Goal: Information Seeking & Learning: Learn about a topic

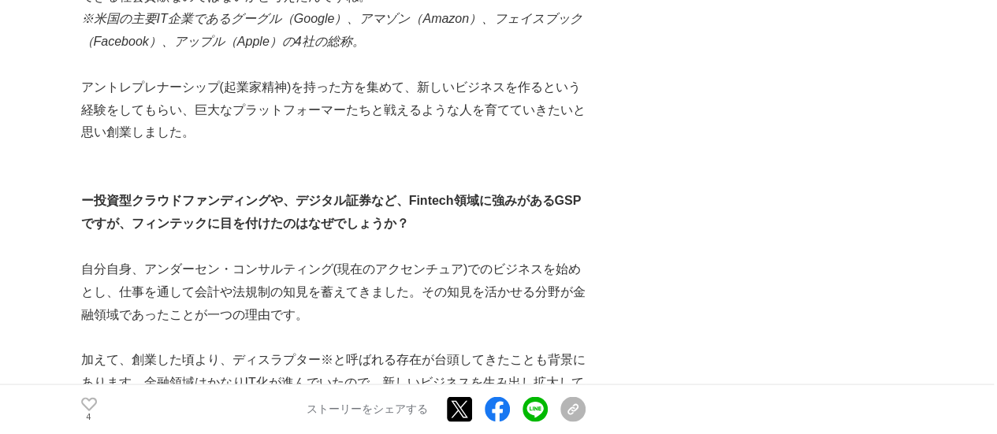
scroll to position [1498, 0]
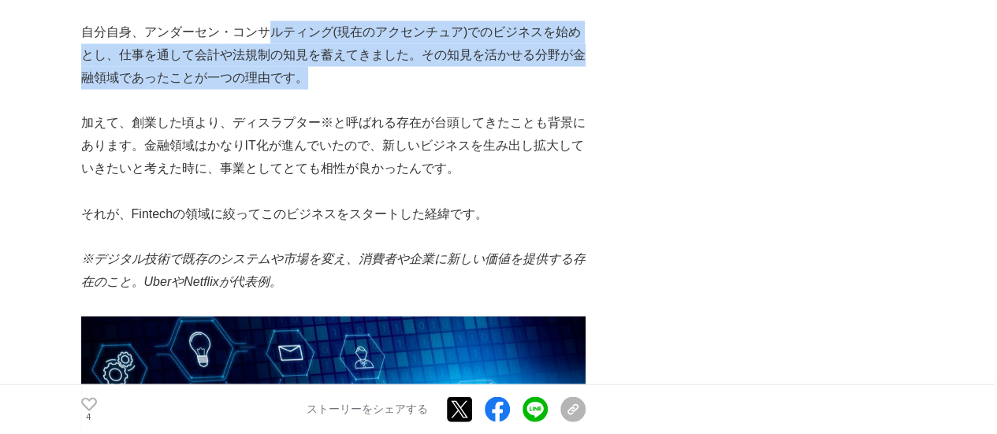
drag, startPoint x: 266, startPoint y: 33, endPoint x: 360, endPoint y: 162, distance: 160.2
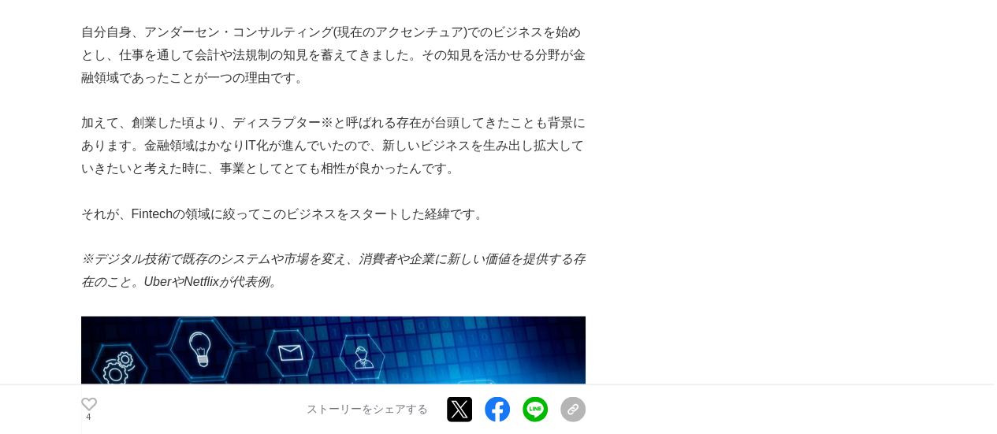
drag, startPoint x: 378, startPoint y: 190, endPoint x: 347, endPoint y: 151, distance: 50.5
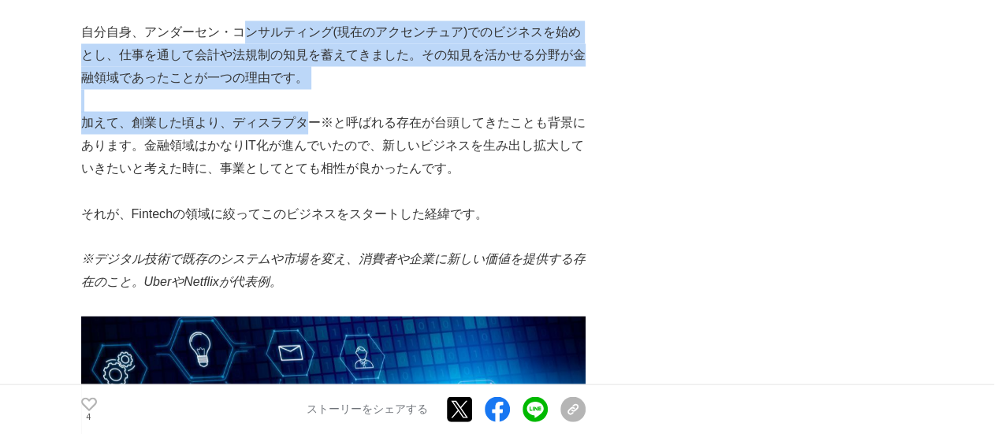
drag, startPoint x: 249, startPoint y: 43, endPoint x: 323, endPoint y: 169, distance: 146.3
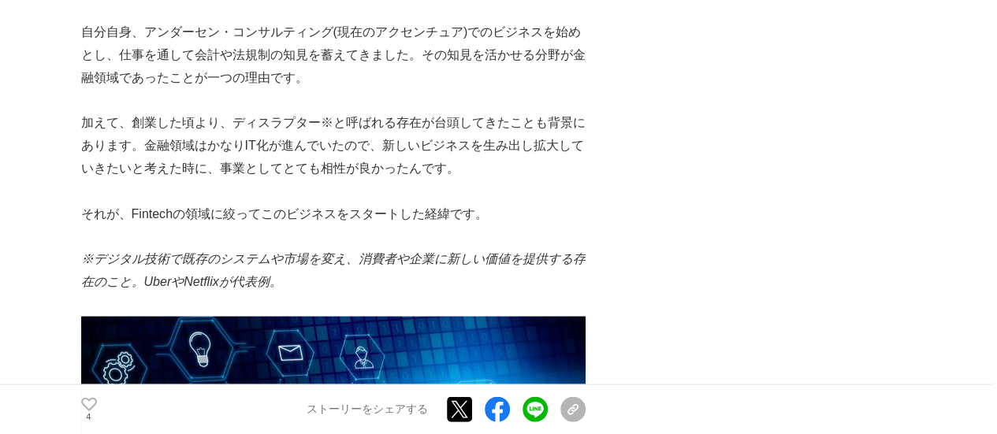
click at [332, 193] on p at bounding box center [333, 191] width 504 height 23
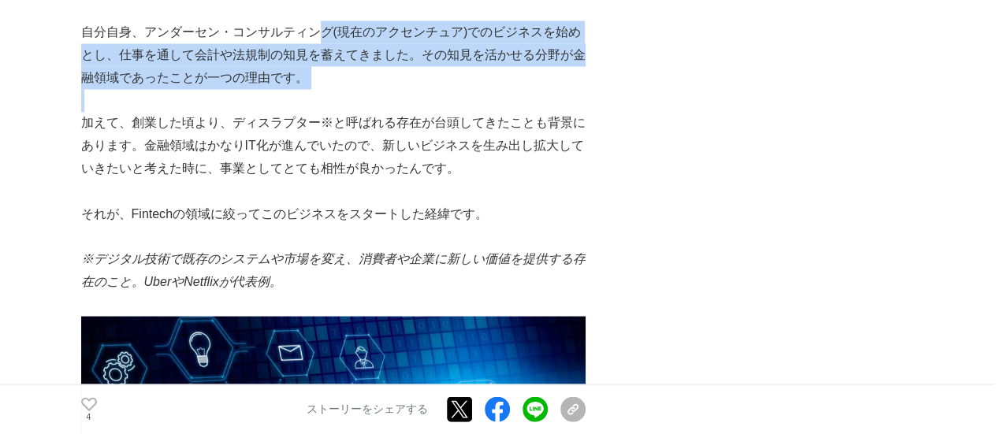
drag, startPoint x: 317, startPoint y: 40, endPoint x: 399, endPoint y: 174, distance: 157.1
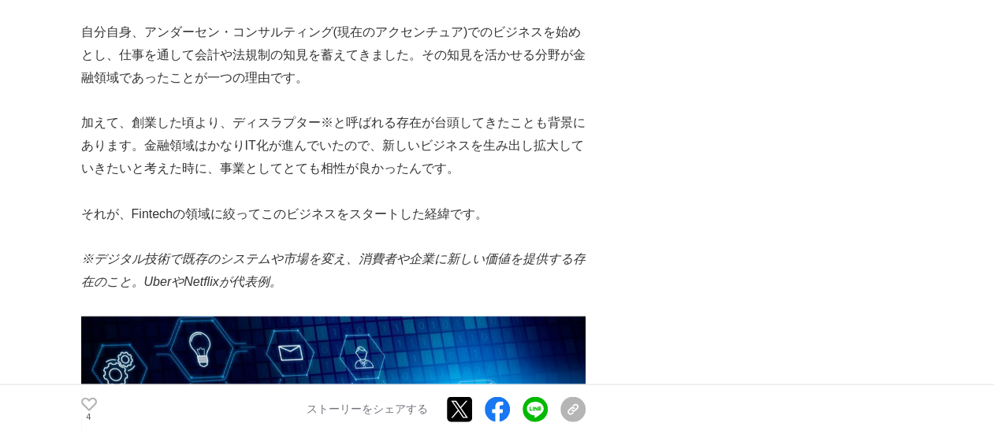
drag, startPoint x: 410, startPoint y: 201, endPoint x: 399, endPoint y: 167, distance: 35.6
click at [411, 199] on p at bounding box center [333, 191] width 504 height 23
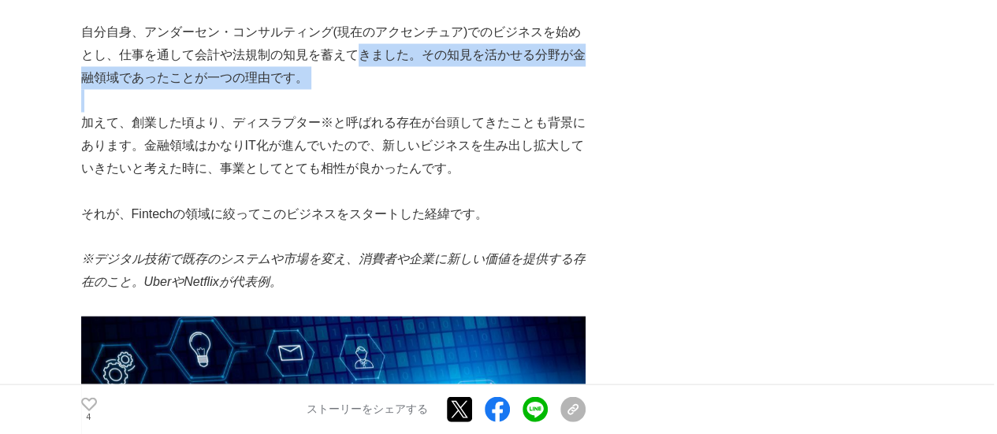
drag, startPoint x: 355, startPoint y: 61, endPoint x: 404, endPoint y: 173, distance: 121.8
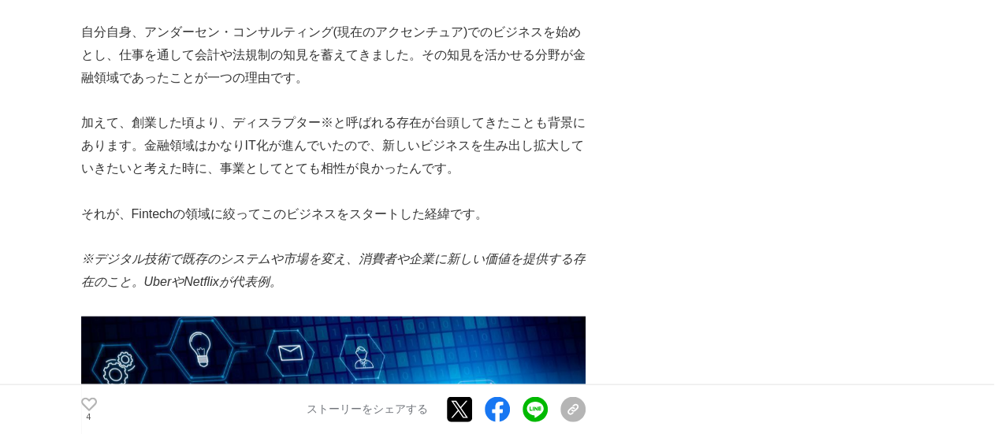
click at [418, 203] on p at bounding box center [333, 191] width 504 height 23
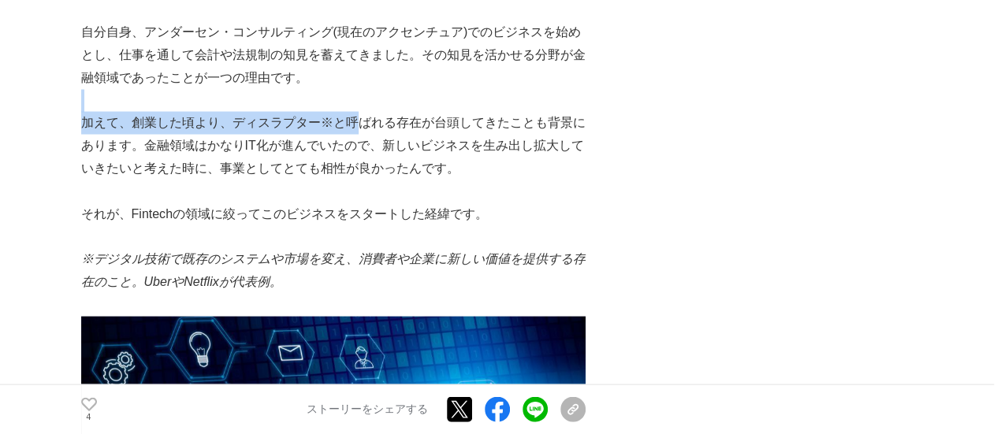
drag, startPoint x: 325, startPoint y: 87, endPoint x: 376, endPoint y: 191, distance: 115.3
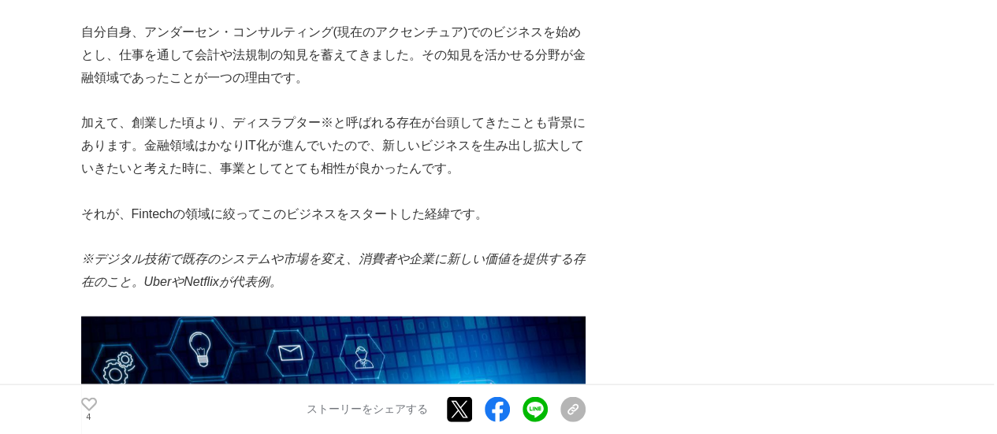
click at [378, 192] on p at bounding box center [333, 191] width 504 height 23
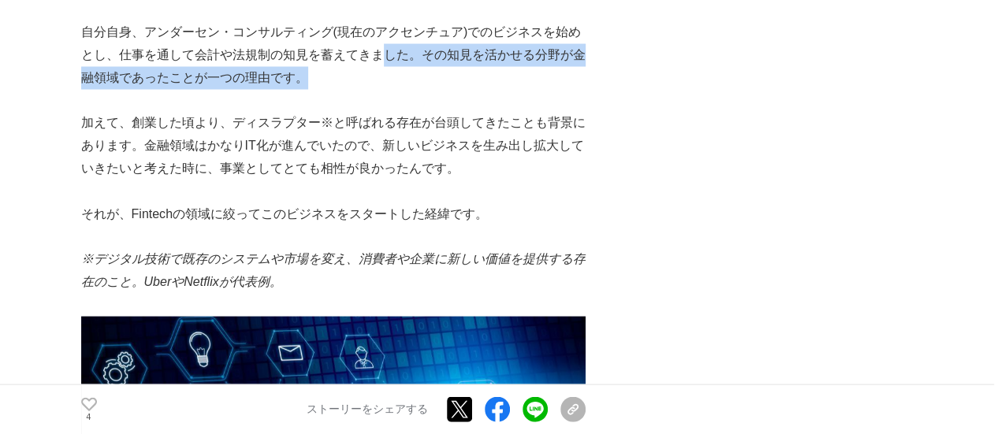
drag, startPoint x: 376, startPoint y: 65, endPoint x: 400, endPoint y: 188, distance: 125.4
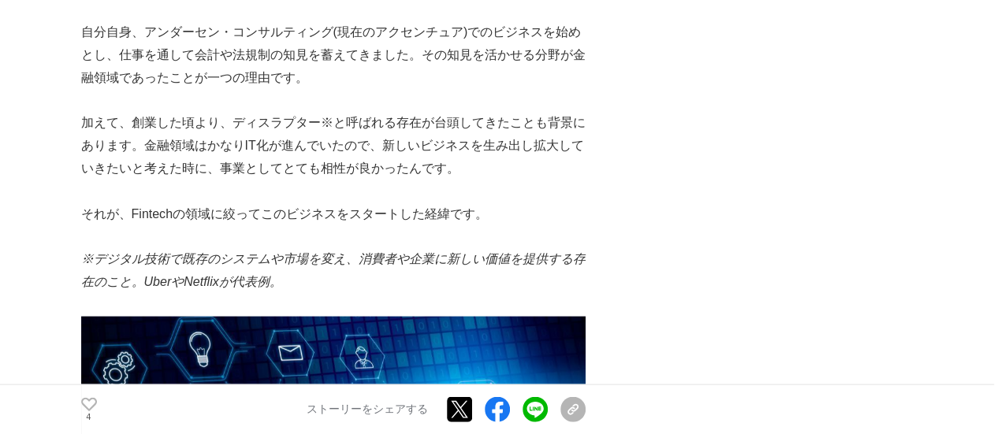
click at [398, 195] on p at bounding box center [333, 191] width 504 height 23
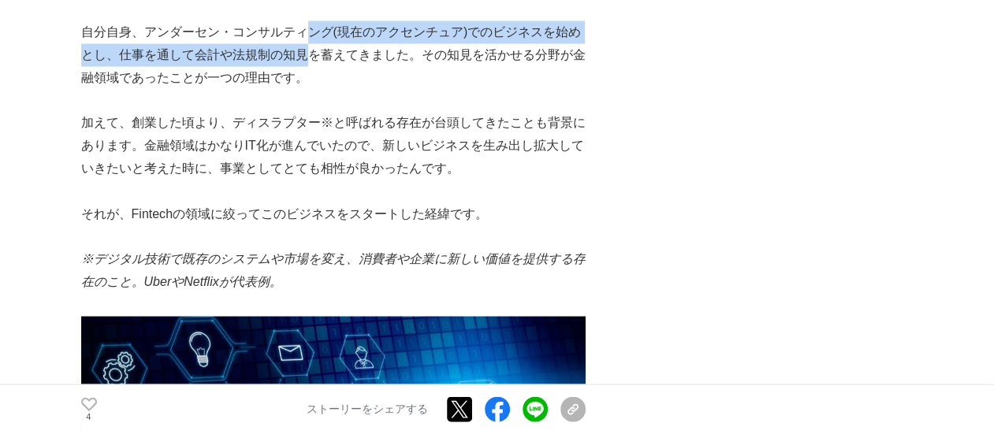
drag, startPoint x: 312, startPoint y: 46, endPoint x: 379, endPoint y: 187, distance: 156.2
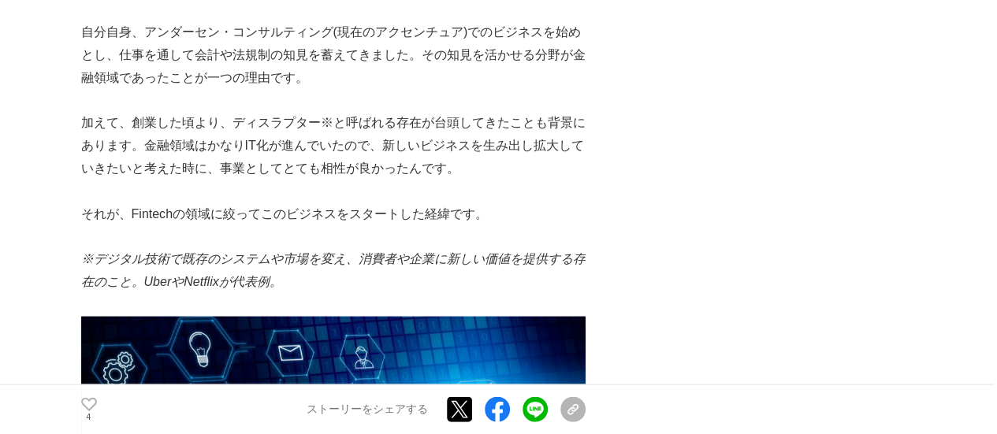
click at [386, 201] on p at bounding box center [333, 191] width 504 height 23
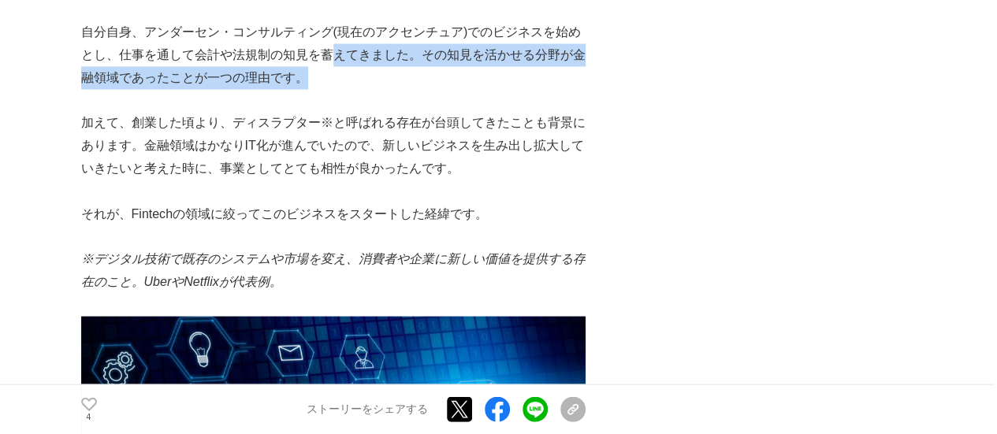
drag, startPoint x: 329, startPoint y: 58, endPoint x: 391, endPoint y: 184, distance: 141.0
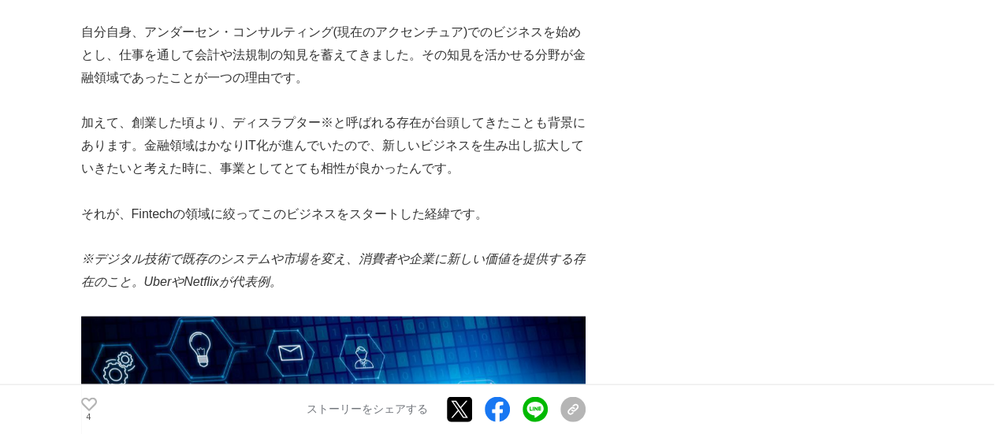
drag, startPoint x: 391, startPoint y: 184, endPoint x: 376, endPoint y: 162, distance: 26.7
click at [389, 186] on p at bounding box center [333, 191] width 504 height 23
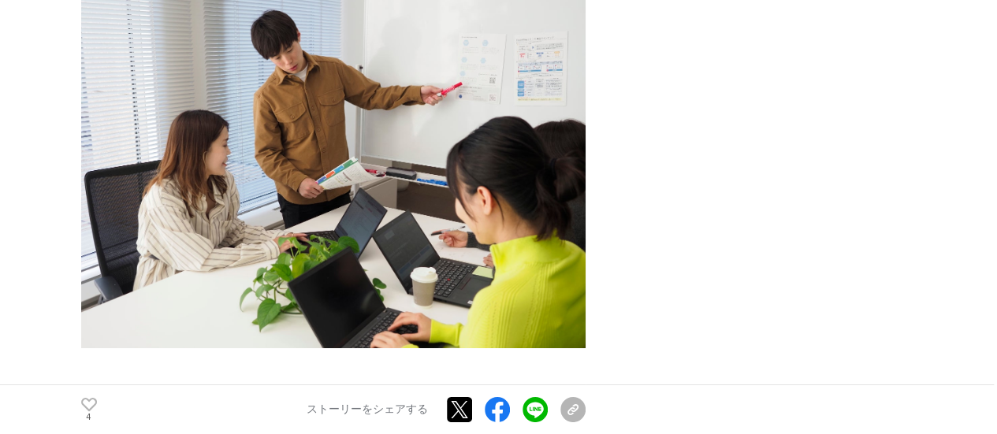
scroll to position [2286, 0]
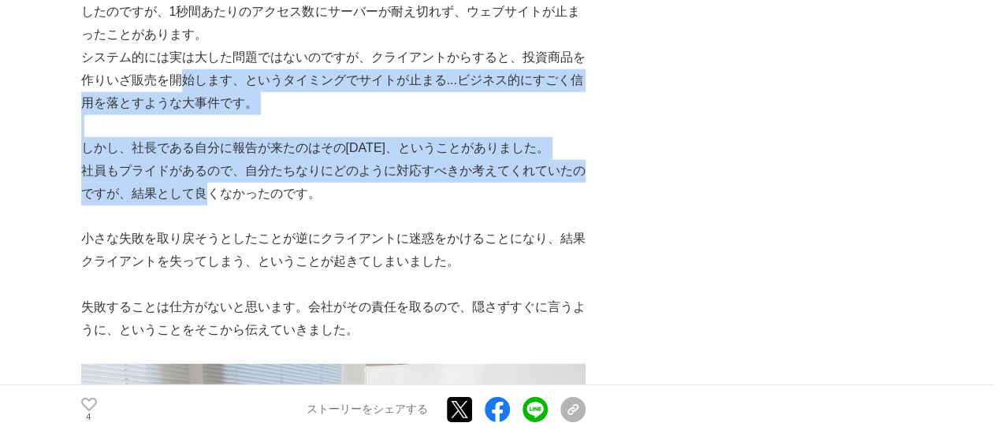
drag, startPoint x: 184, startPoint y: 84, endPoint x: 238, endPoint y: 274, distance: 196.6
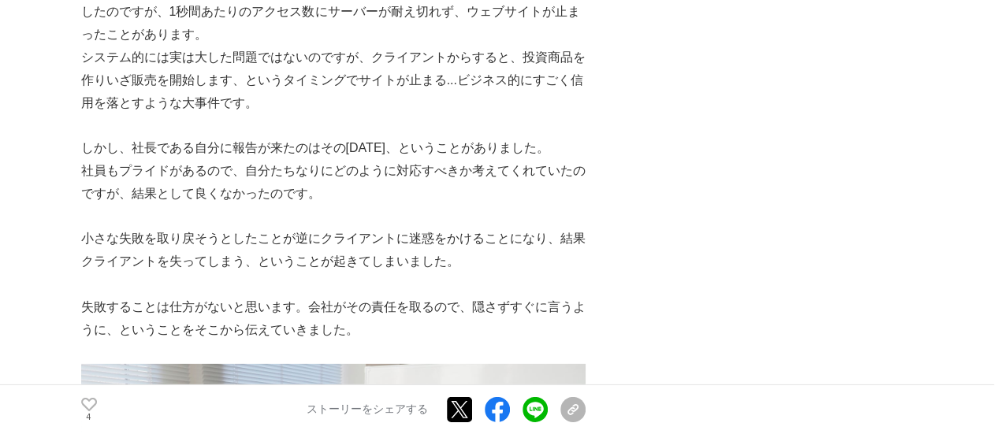
drag, startPoint x: 240, startPoint y: 288, endPoint x: 241, endPoint y: 280, distance: 8.0
click at [240, 283] on p at bounding box center [333, 285] width 504 height 23
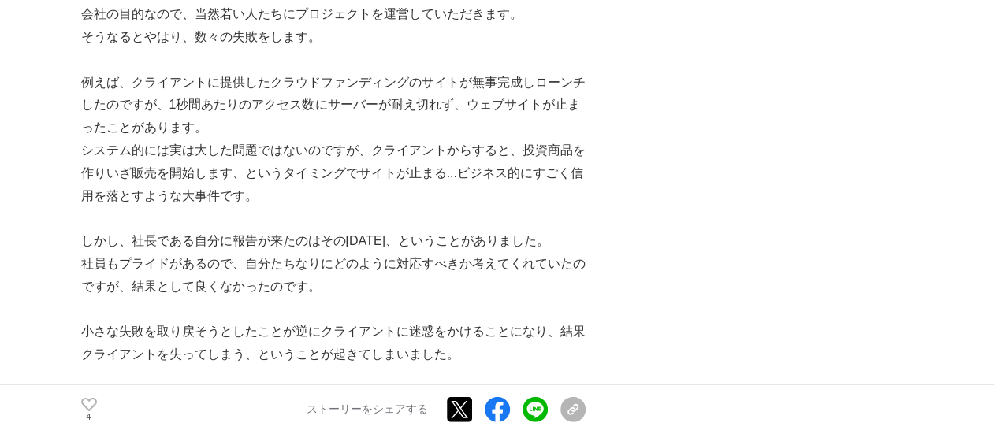
scroll to position [2128, 0]
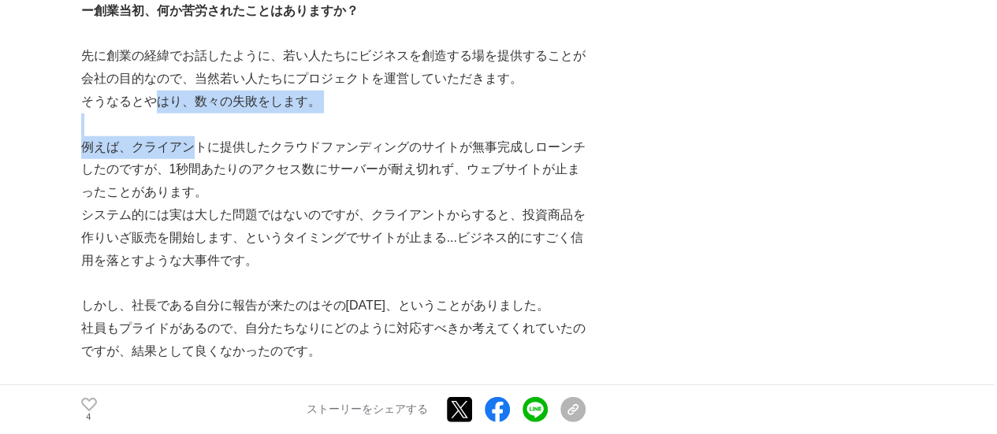
drag, startPoint x: 151, startPoint y: 102, endPoint x: 224, endPoint y: 233, distance: 149.6
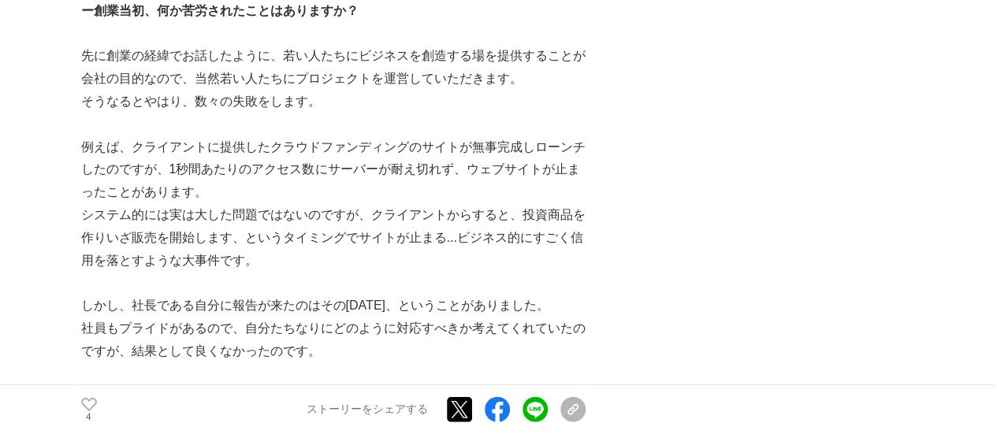
click at [224, 233] on p "システム的には実は大した問題ではないのですが、クライアントからすると、投資商品を作りいざ販売を開始します、というタイミングでサイトが止まる...ビジネス的にす…" at bounding box center [333, 238] width 504 height 68
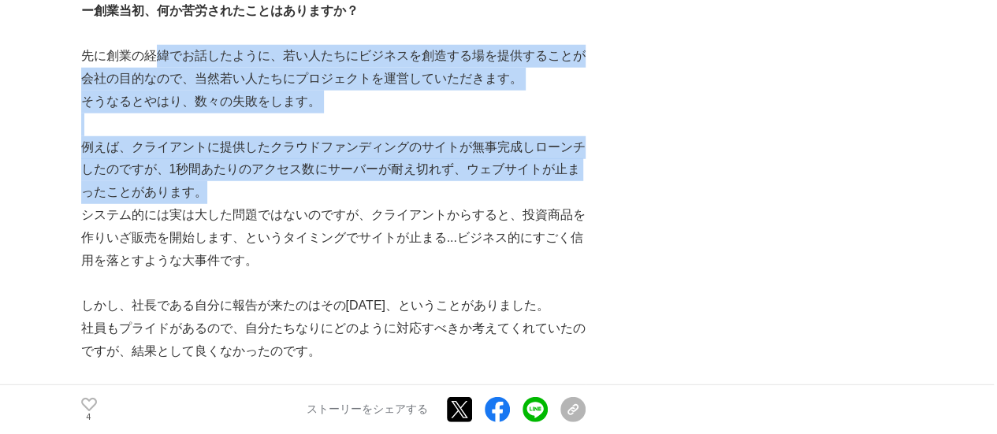
drag, startPoint x: 161, startPoint y: 76, endPoint x: 270, endPoint y: 251, distance: 205.4
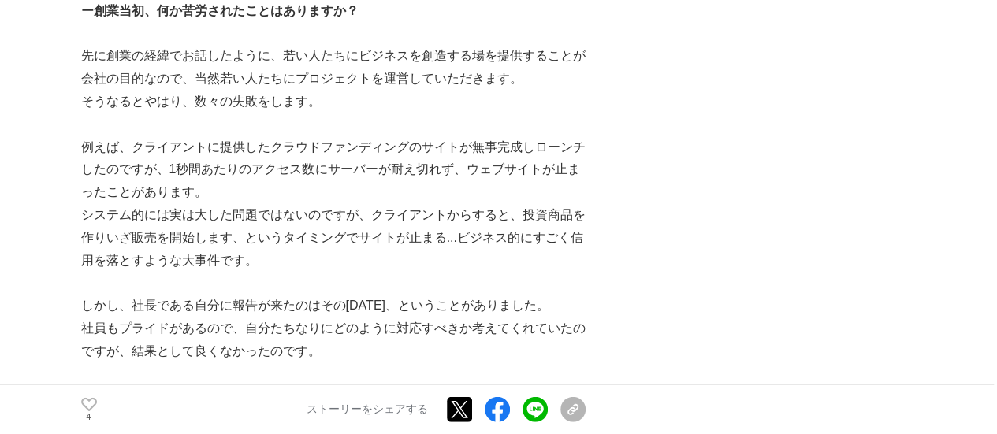
click at [270, 251] on p "システム的には実は大した問題ではないのですが、クライアントからすると、投資商品を作りいざ販売を開始します、というタイミングでサイトが止まる...ビジネス的にす…" at bounding box center [333, 238] width 504 height 68
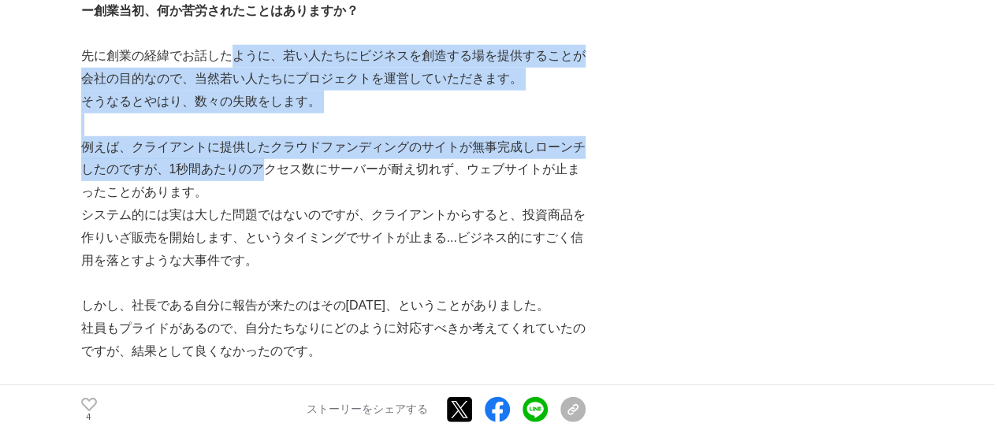
drag, startPoint x: 252, startPoint y: 135, endPoint x: 282, endPoint y: 259, distance: 127.3
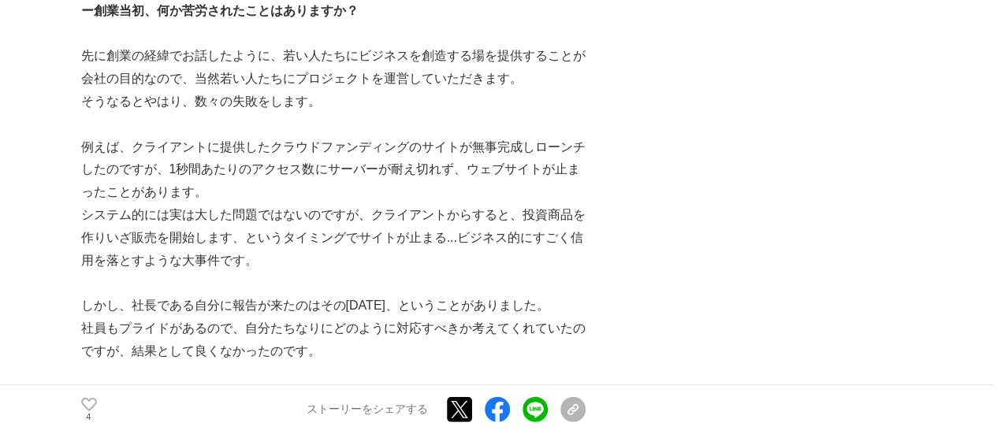
click at [281, 263] on p "システム的には実は大した問題ではないのですが、クライアントからすると、投資商品を作りいざ販売を開始します、というタイミングでサイトが止まる...ビジネス的にす…" at bounding box center [333, 238] width 504 height 68
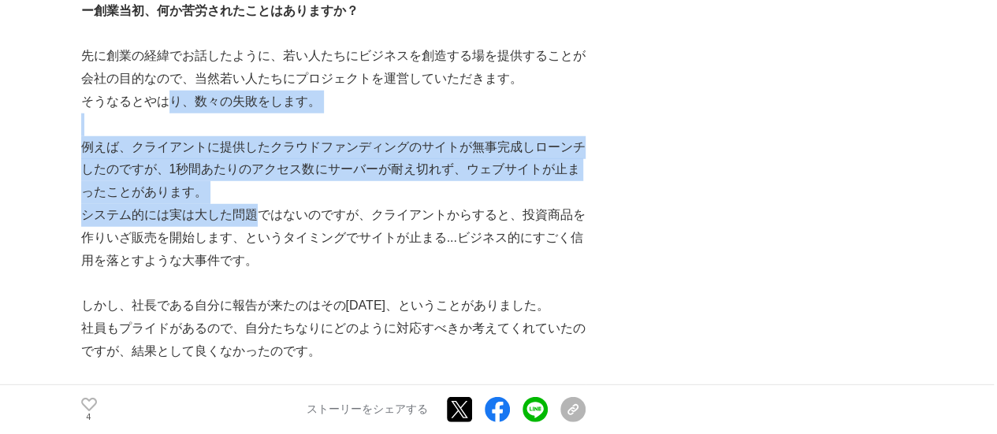
drag, startPoint x: 183, startPoint y: 114, endPoint x: 279, endPoint y: 264, distance: 178.0
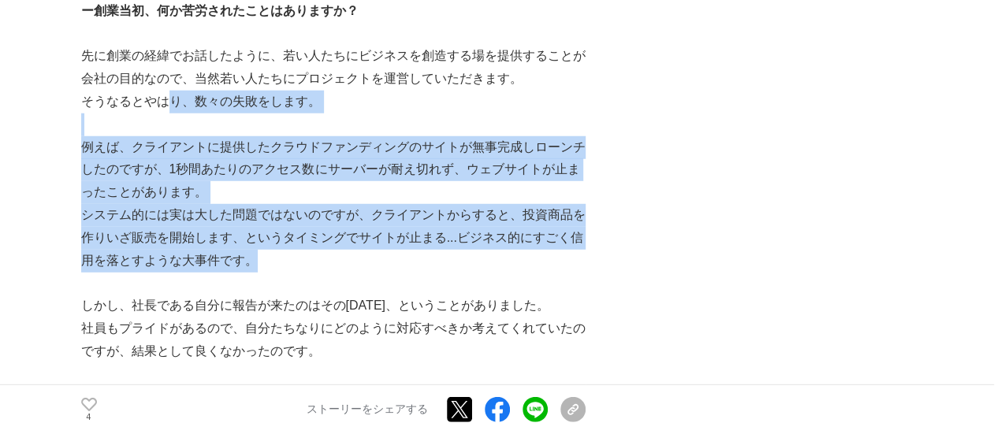
click at [279, 268] on p "システム的には実は大した問題ではないのですが、クライアントからすると、投資商品を作りいざ販売を開始します、というタイミングでサイトが止まる...ビジネス的にす…" at bounding box center [333, 238] width 504 height 68
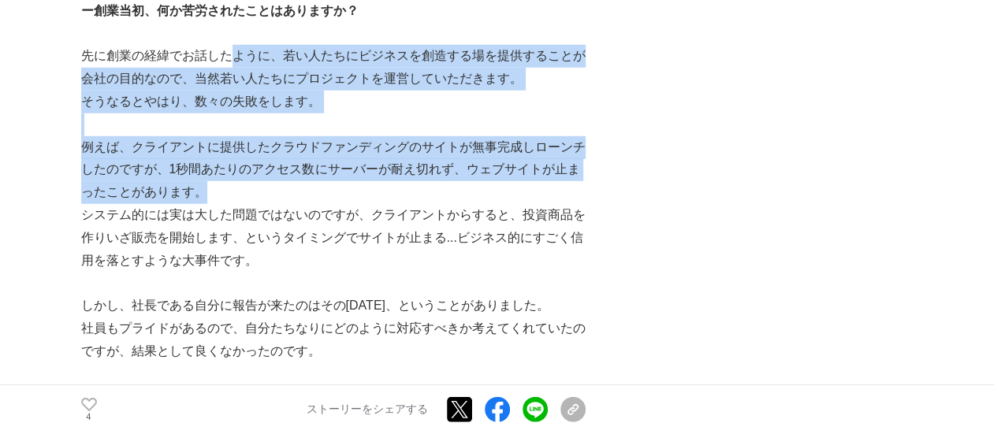
drag, startPoint x: 232, startPoint y: 56, endPoint x: 297, endPoint y: 270, distance: 224.2
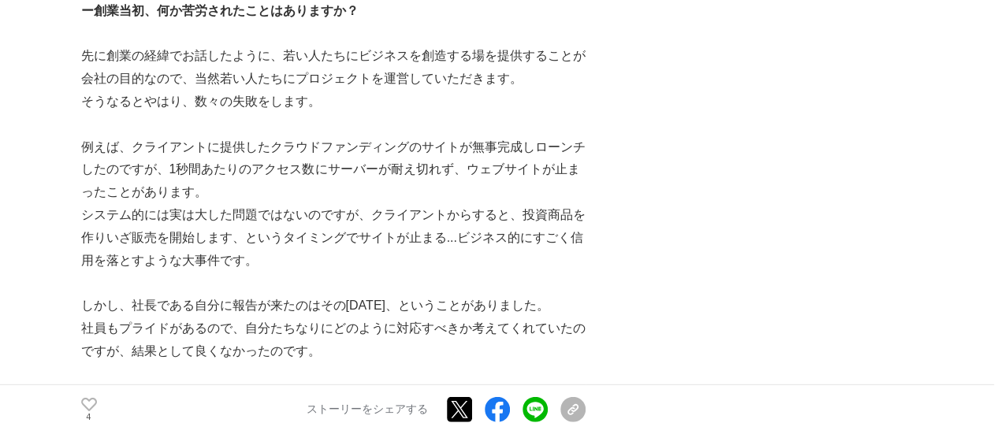
click at [298, 272] on p "システム的には実は大した問題ではないのですが、クライアントからすると、投資商品を作りいざ販売を開始します、というタイミングでサイトが止まる...ビジネス的にす…" at bounding box center [333, 238] width 504 height 68
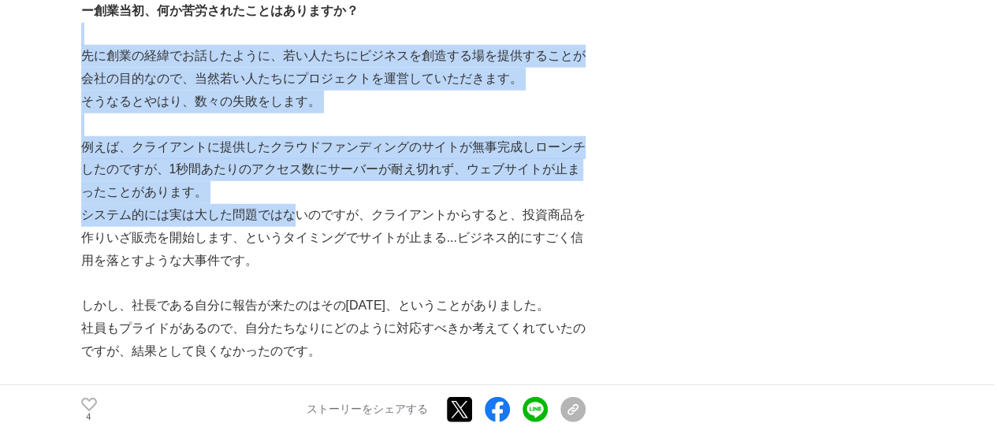
drag, startPoint x: 159, startPoint y: 50, endPoint x: 317, endPoint y: 245, distance: 251.1
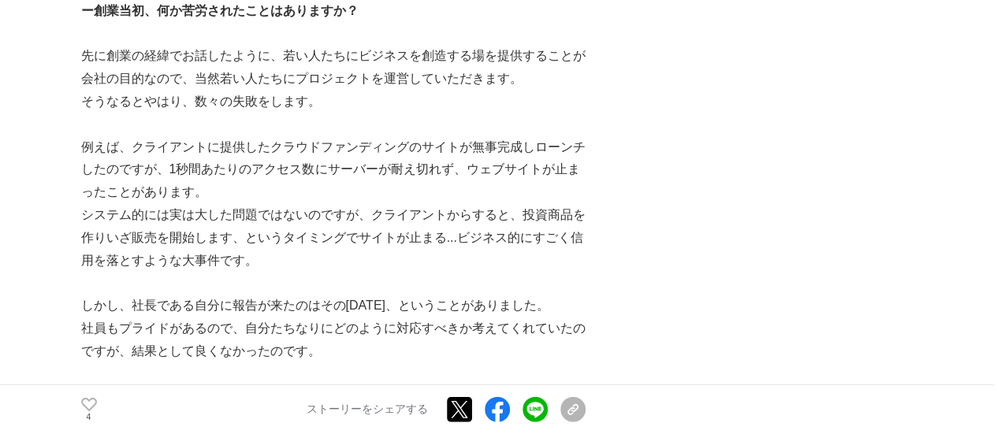
click at [320, 248] on p "システム的には実は大した問題ではないのですが、クライアントからすると、投資商品を作りいざ販売を開始します、というタイミングでサイトが止まる...ビジネス的にす…" at bounding box center [333, 238] width 504 height 68
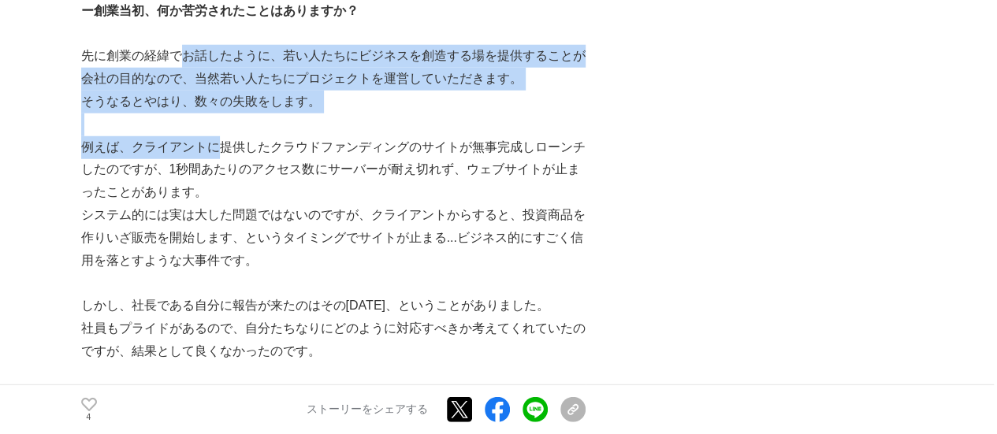
drag, startPoint x: 184, startPoint y: 58, endPoint x: 246, endPoint y: 274, distance: 224.5
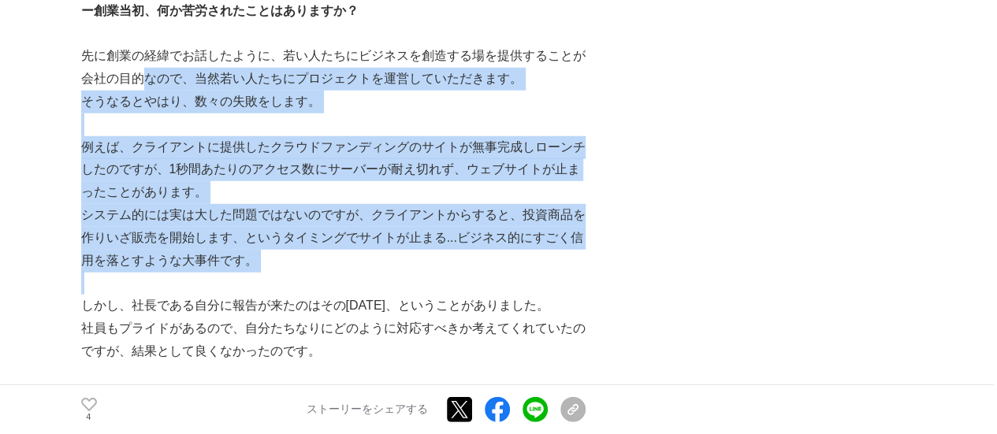
drag, startPoint x: 169, startPoint y: 133, endPoint x: 268, endPoint y: 344, distance: 233.4
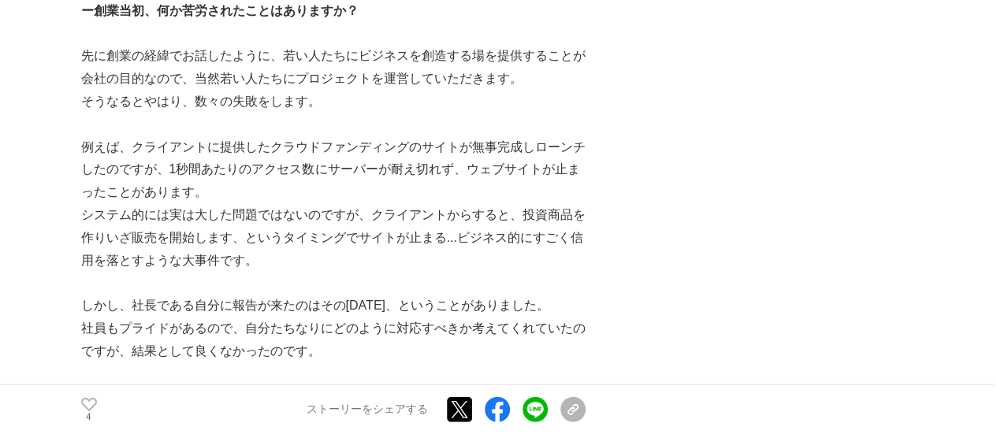
click at [268, 347] on p "社員もプライドがあるので、自分たちなりにどのように対応すべきか考えてくれていたのですが、結果として良くなかったのです。" at bounding box center [333, 341] width 504 height 46
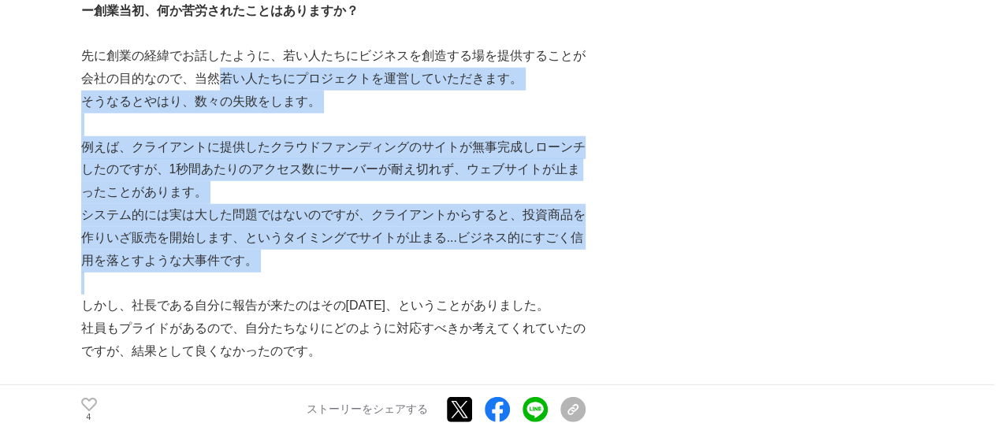
drag, startPoint x: 272, startPoint y: 183, endPoint x: 342, endPoint y: 330, distance: 163.2
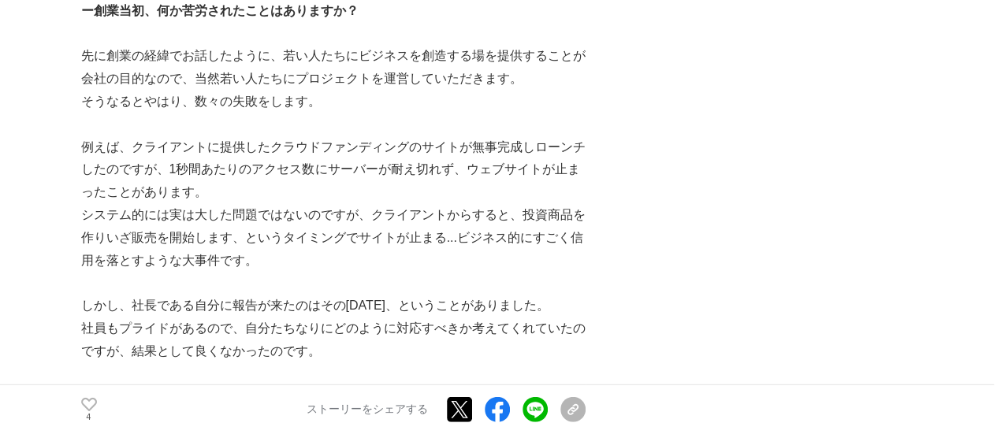
click at [342, 331] on p "社員もプライドがあるので、自分たちなりにどのように対応すべきか考えてくれていたのですが、結果として良くなかったのです。" at bounding box center [333, 341] width 504 height 46
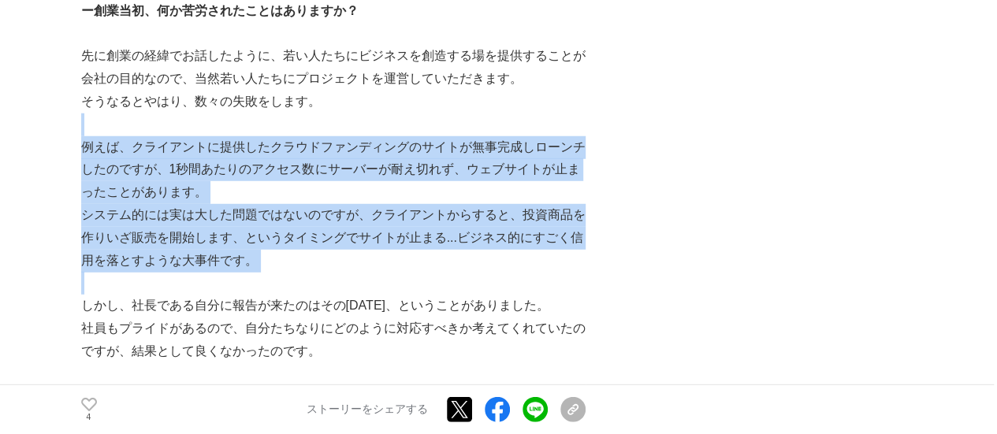
drag, startPoint x: 374, startPoint y: 292, endPoint x: 392, endPoint y: 330, distance: 42.0
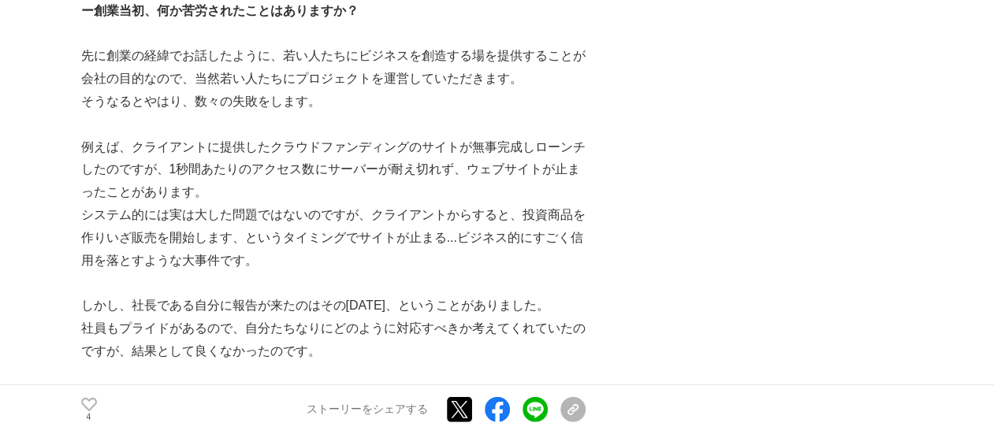
click at [396, 333] on p "社員もプライドがあるので、自分たちなりにどのように対応すべきか考えてくれていたのですが、結果として良くなかったのです。" at bounding box center [333, 341] width 504 height 46
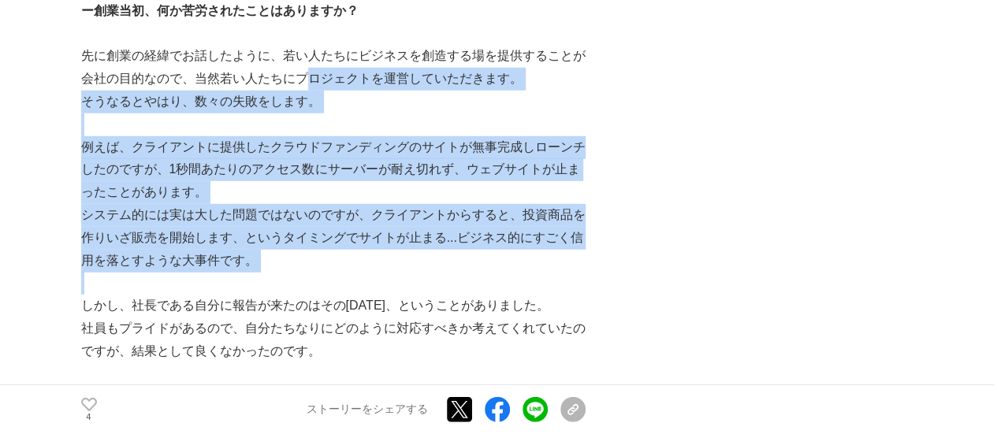
drag, startPoint x: 322, startPoint y: 106, endPoint x: 389, endPoint y: 302, distance: 206.9
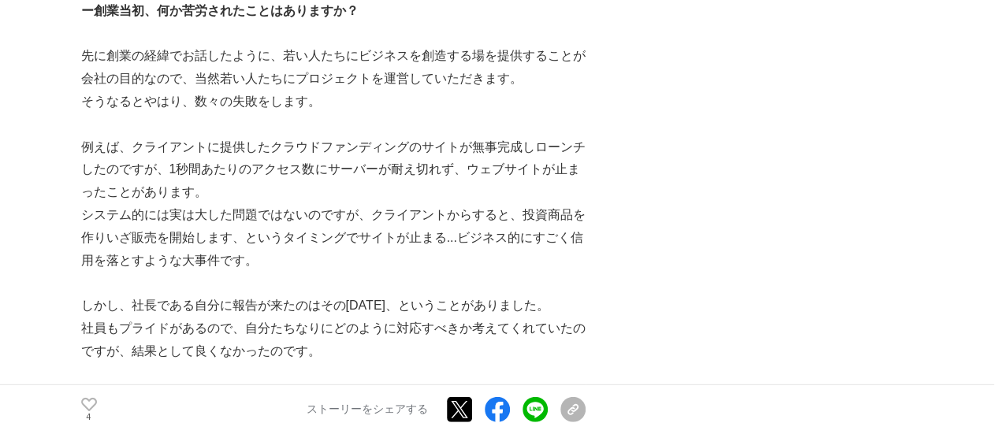
click at [389, 313] on p "しかし、社長である自分に報告が来たのはその[DATE]、ということがありました。" at bounding box center [333, 306] width 504 height 23
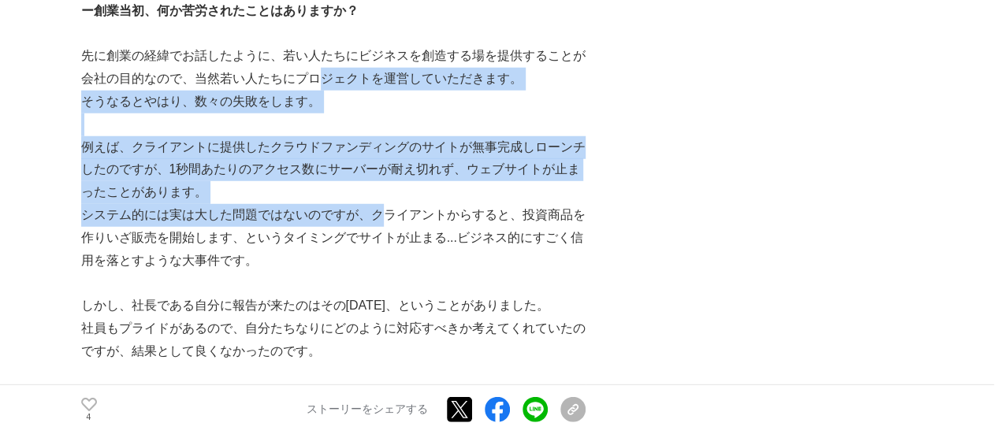
drag, startPoint x: 402, startPoint y: 259, endPoint x: 422, endPoint y: 323, distance: 67.8
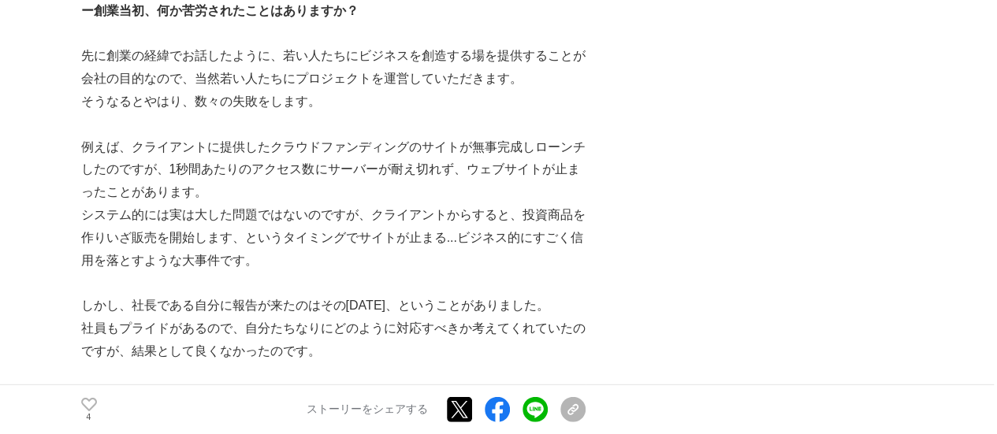
drag, startPoint x: 422, startPoint y: 323, endPoint x: 403, endPoint y: 214, distance: 111.3
click at [422, 322] on p "社員もプライドがあるので、自分たちなりにどのように対応すべきか考えてくれていたのですが、結果として良くなかったのです。" at bounding box center [333, 341] width 504 height 46
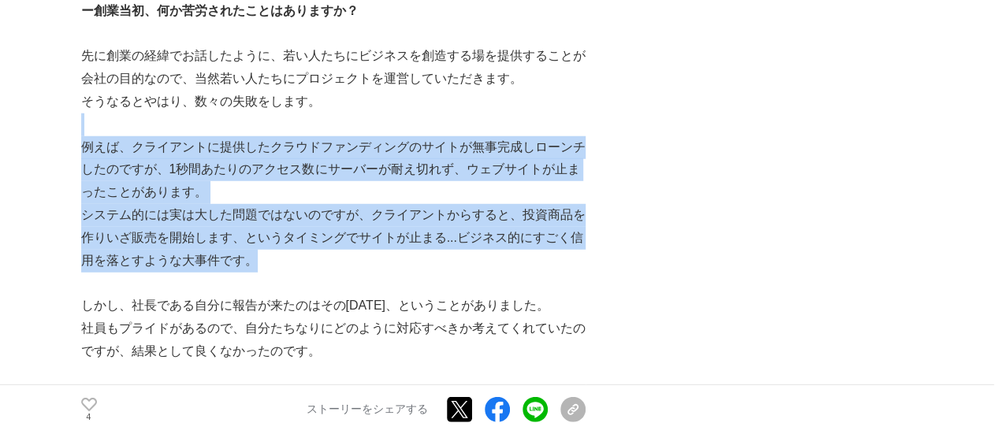
drag, startPoint x: 410, startPoint y: 169, endPoint x: 446, endPoint y: 292, distance: 127.4
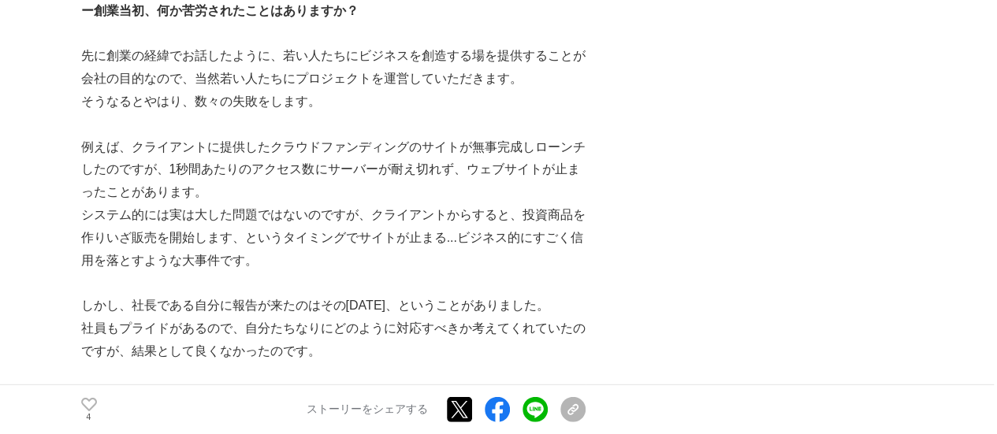
drag, startPoint x: 448, startPoint y: 302, endPoint x: 467, endPoint y: 207, distance: 97.2
click at [448, 300] on p "しかし、社長である自分に報告が来たのはその[DATE]、ということがありました。" at bounding box center [333, 306] width 504 height 23
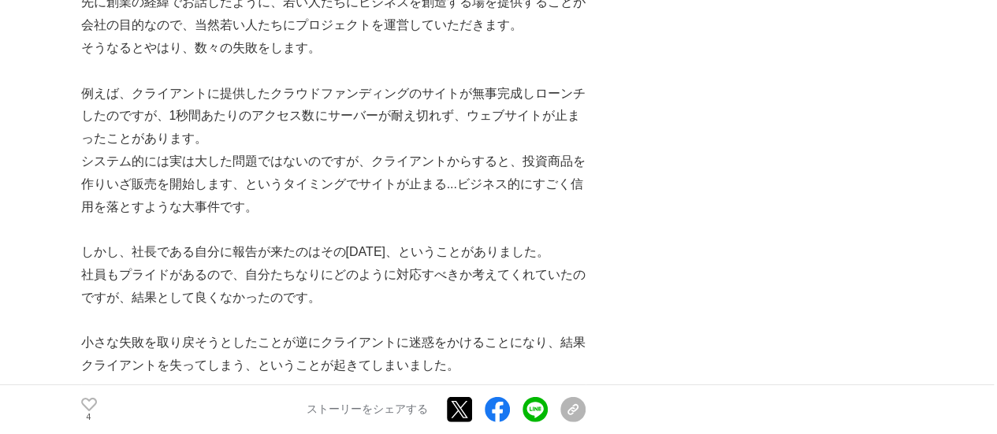
scroll to position [2207, 0]
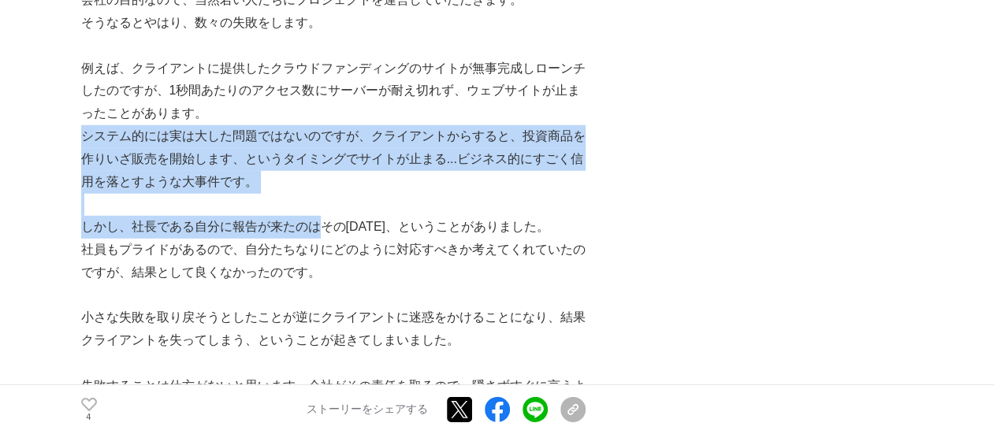
drag, startPoint x: 303, startPoint y: 196, endPoint x: 322, endPoint y: 247, distance: 54.6
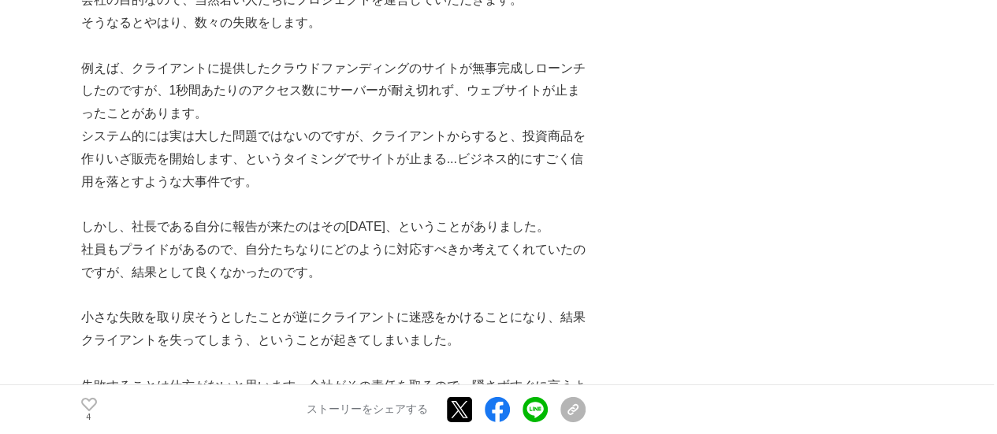
click at [322, 261] on p "社員もプライドがあるので、自分たちなりにどのように対応すべきか考えてくれていたのですが、結果として良くなかったのです。" at bounding box center [333, 262] width 504 height 46
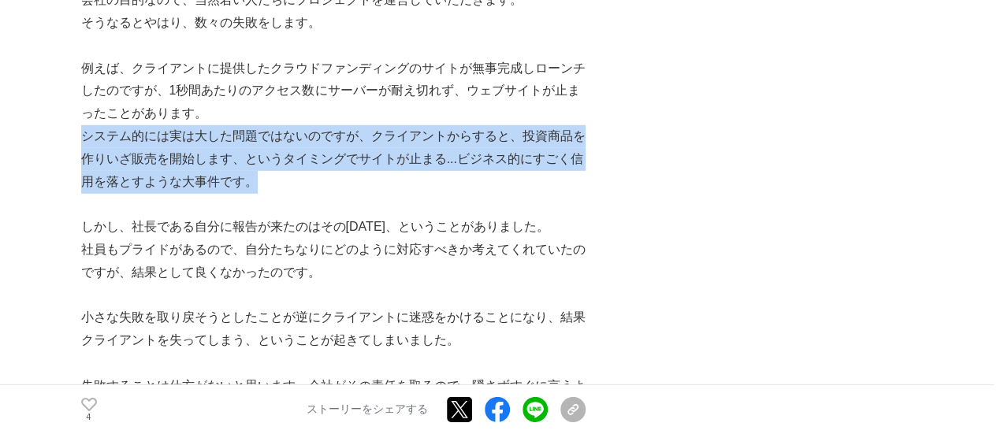
drag, startPoint x: 277, startPoint y: 121, endPoint x: 328, endPoint y: 283, distance: 170.0
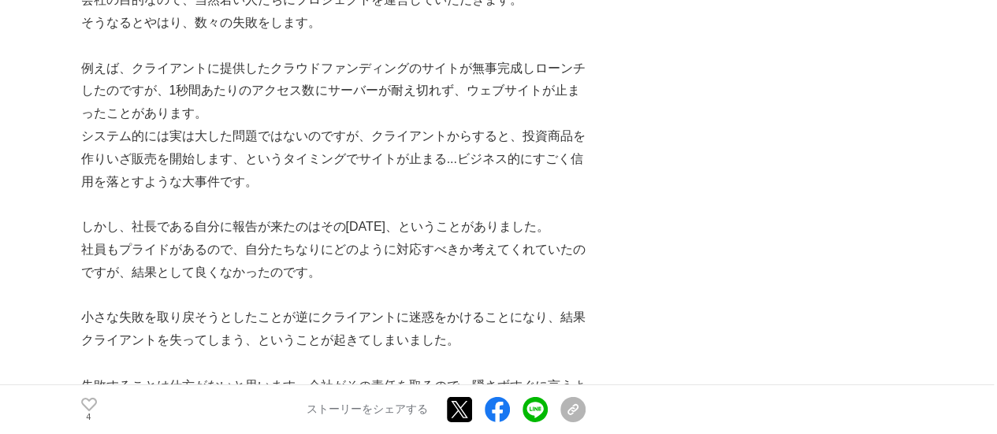
drag
click at [328, 276] on p "社員もプライドがあるので、自分たちなりにどのように対応すべきか考えてくれていたのですが、結果として良くなかったのです。" at bounding box center [333, 262] width 504 height 46
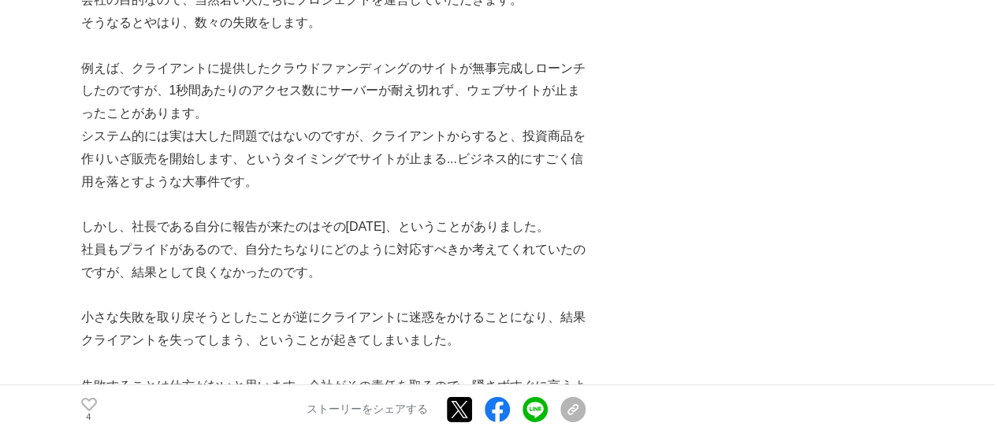
click at [318, 270] on p "社員もプライドがあるので、自分たちなりにどのように対応すべきか考えてくれていたのですが、結果として良くなかったのです。" at bounding box center [333, 262] width 504 height 46
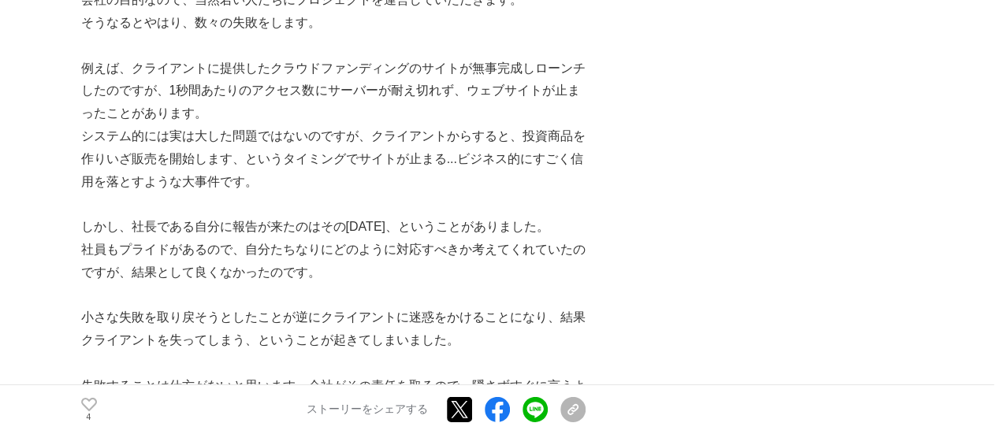
click at [359, 307] on p at bounding box center [333, 296] width 504 height 23
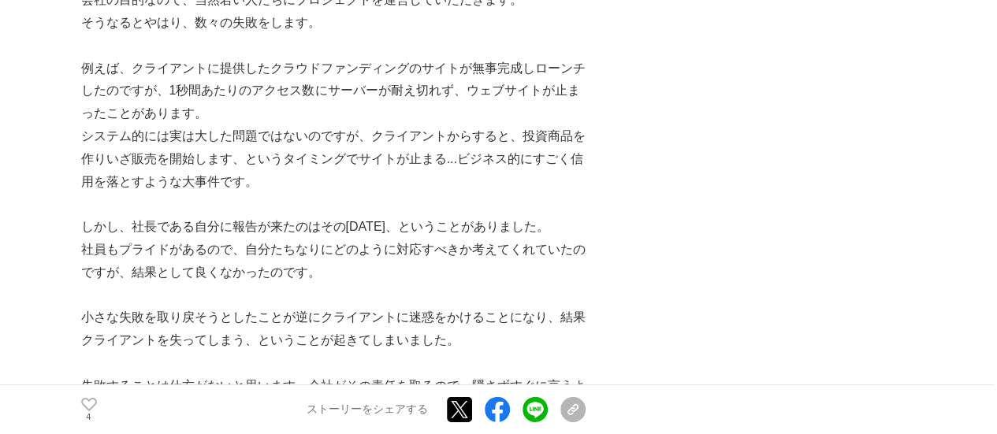
click at [374, 313] on p "小さな失敗を取り戻そうとしたことが逆にクライアントに迷惑をかけることになり、結果クライアントを失ってしまう、ということが起きてしまいました。" at bounding box center [333, 330] width 504 height 46
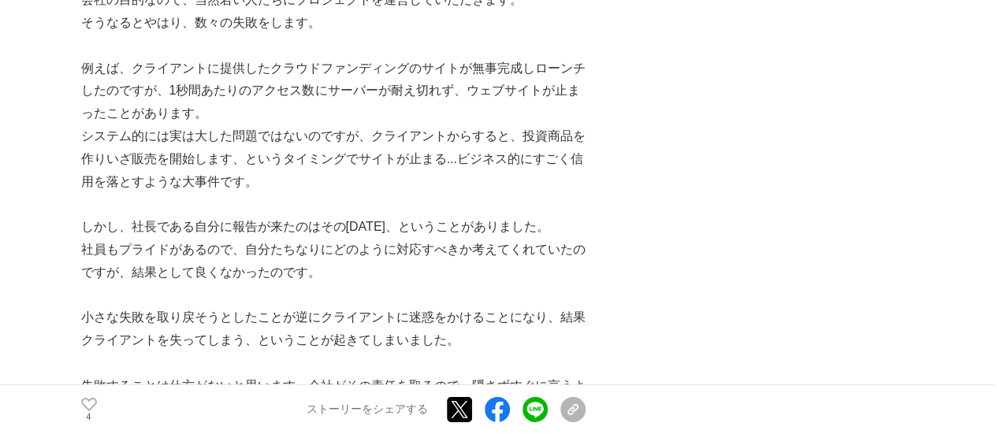
click at [391, 290] on p at bounding box center [333, 296] width 504 height 23
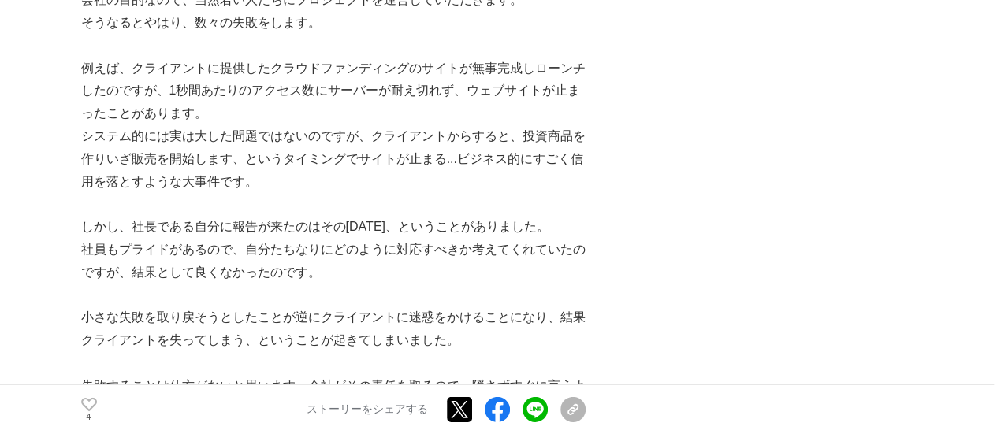
click at [422, 333] on p "小さな失敗を取り戻そうとしたことが逆にクライアントに迷惑をかけることになり、結果クライアントを失ってしまう、ということが起きてしまいました。" at bounding box center [333, 330] width 504 height 46
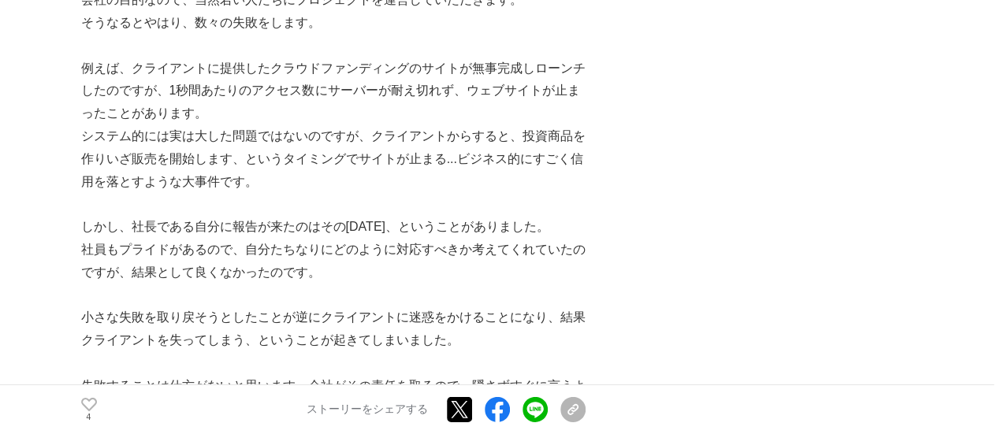
click at [434, 348] on p "小さな失敗を取り戻そうとしたことが逆にクライアントに迷惑をかけることになり、結果クライアントを失ってしまう、ということが起きてしまいました。" at bounding box center [333, 330] width 504 height 46
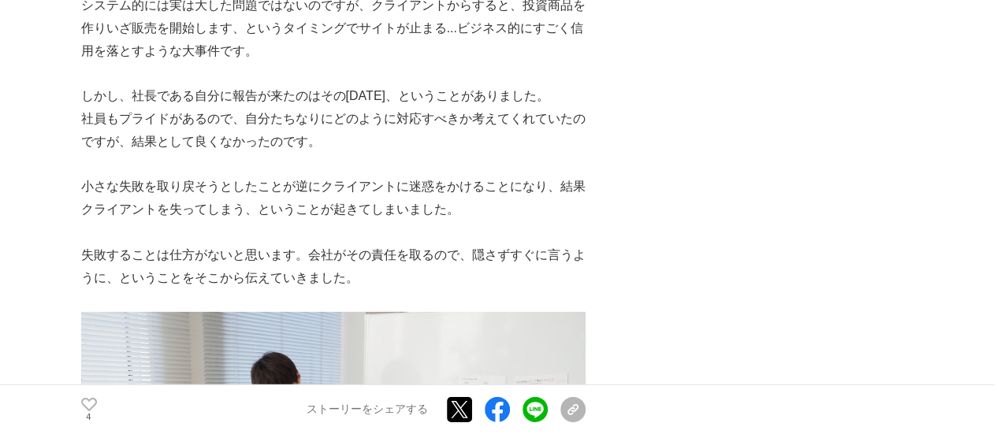
scroll to position [2443, 0]
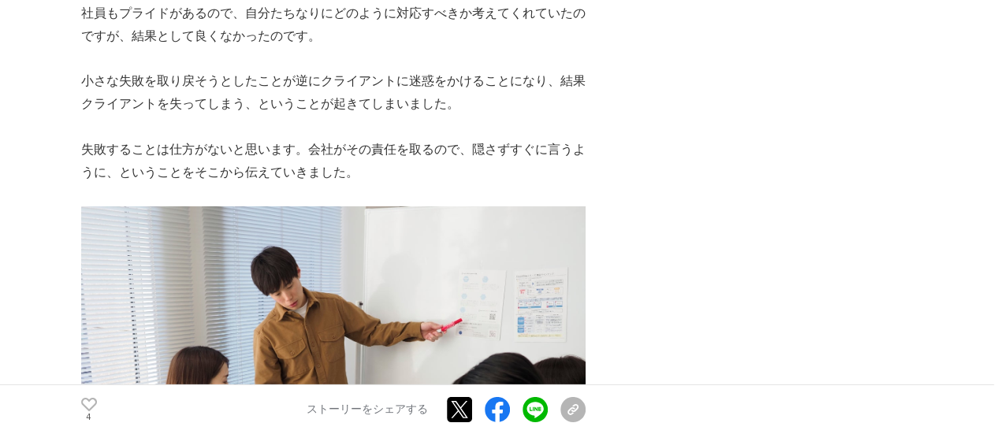
click at [337, 182] on p "失敗することは仕方がないと思います。会社がその責任を取るので、隠さずすぐに言うように、ということをそこから伝えていきました。" at bounding box center [333, 162] width 504 height 46
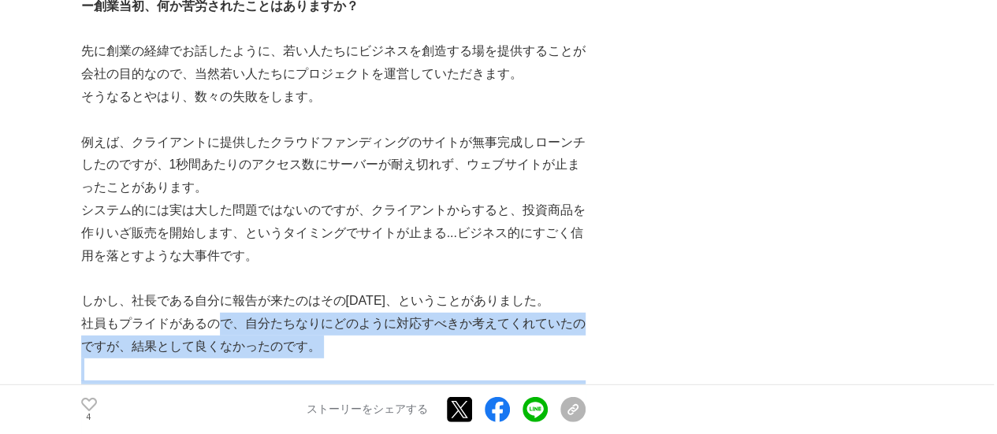
scroll to position [2365, 0]
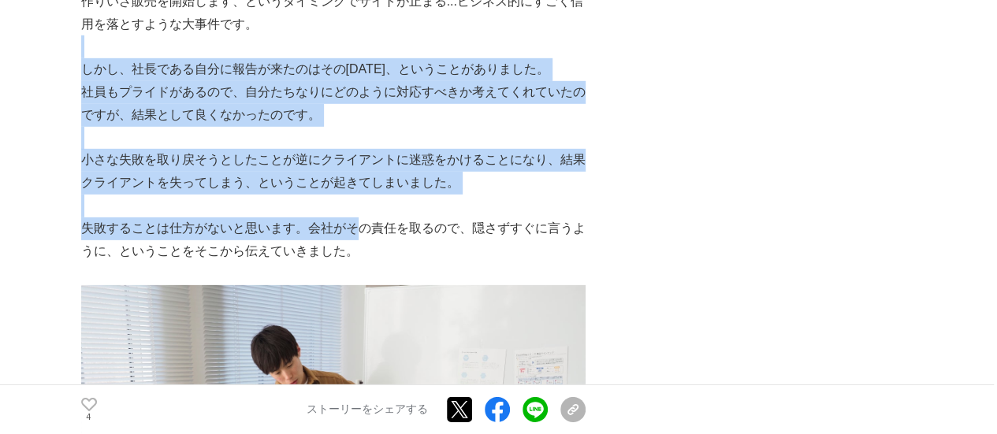
click at [355, 244] on p "失敗することは仕方がないと思います。会社がその責任を取るので、隠さずすぐに言うように、ということをそこから伝えていきました。" at bounding box center [333, 241] width 504 height 46
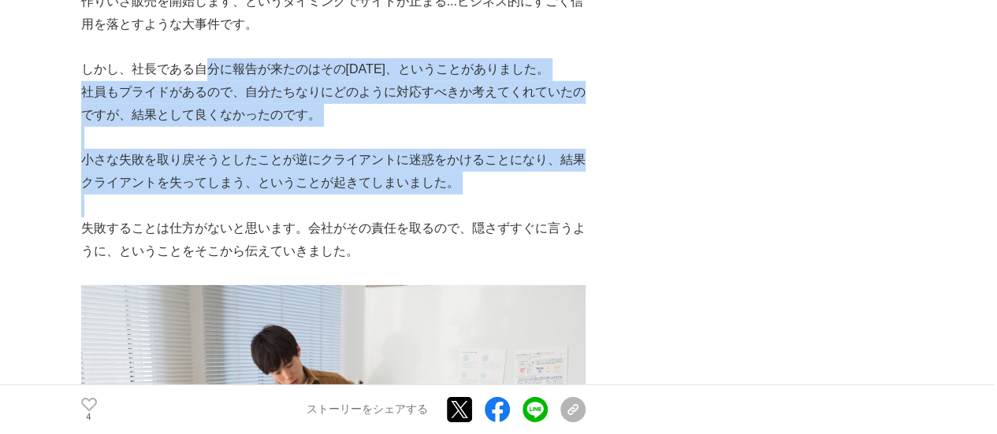
click at [251, 239] on p "失敗することは仕方がないと思います。会社がその責任を取るので、隠さずすぐに言うように、ということをそこから伝えていきました。" at bounding box center [333, 241] width 504 height 46
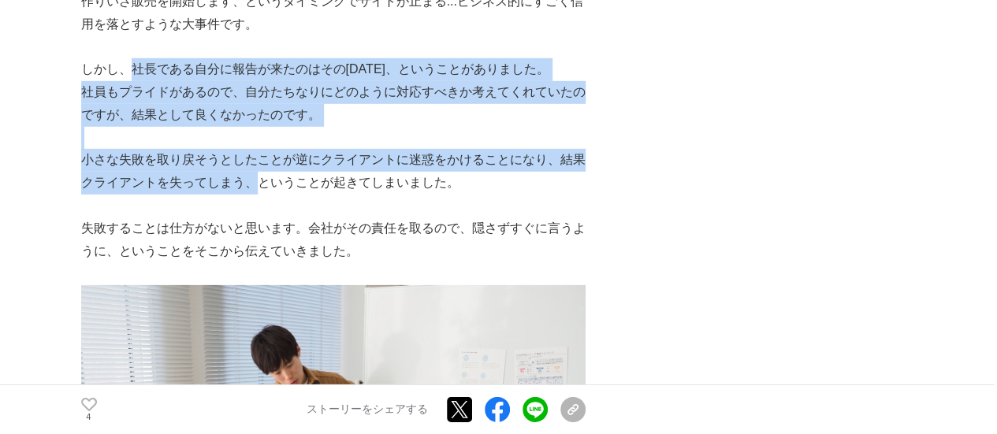
click at [260, 195] on p "小さな失敗を取り戻そうとしたことが逆にクライアントに迷惑をかけることになり、結果クライアントを失ってしまう、ということが起きてしまいました。" at bounding box center [333, 172] width 504 height 46
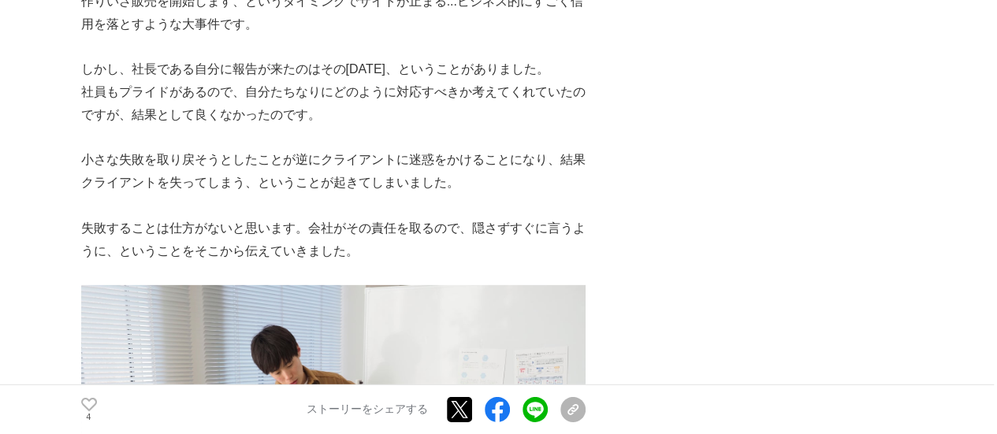
click at [309, 187] on p "小さな失敗を取り戻そうとしたことが逆にクライアントに迷惑をかけることになり、結果クライアントを失ってしまう、ということが起きてしまいました。" at bounding box center [333, 172] width 504 height 46
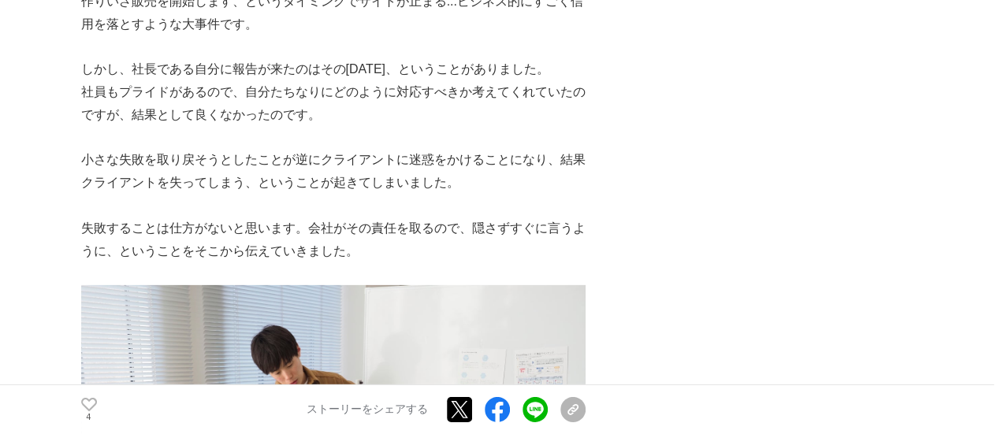
click at [186, 67] on p "しかし、社長である自分に報告が来たのはその[DATE]、ということがありました。" at bounding box center [333, 69] width 504 height 23
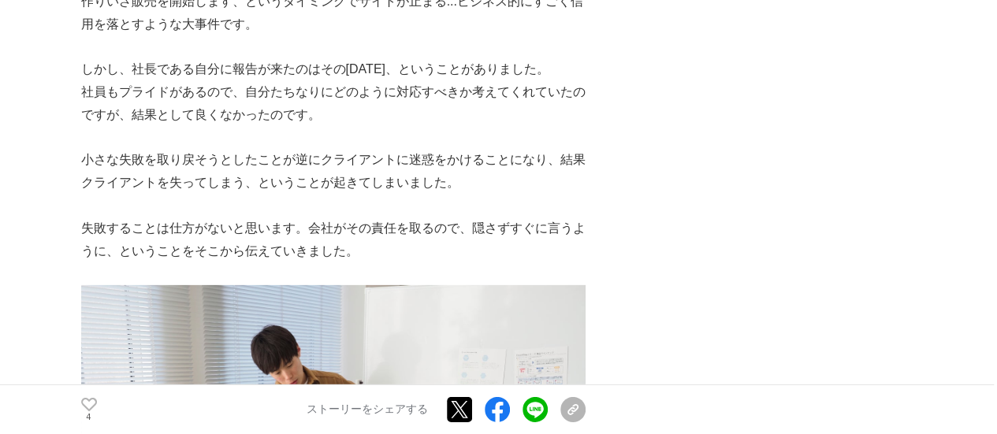
click at [316, 211] on p at bounding box center [333, 206] width 504 height 23
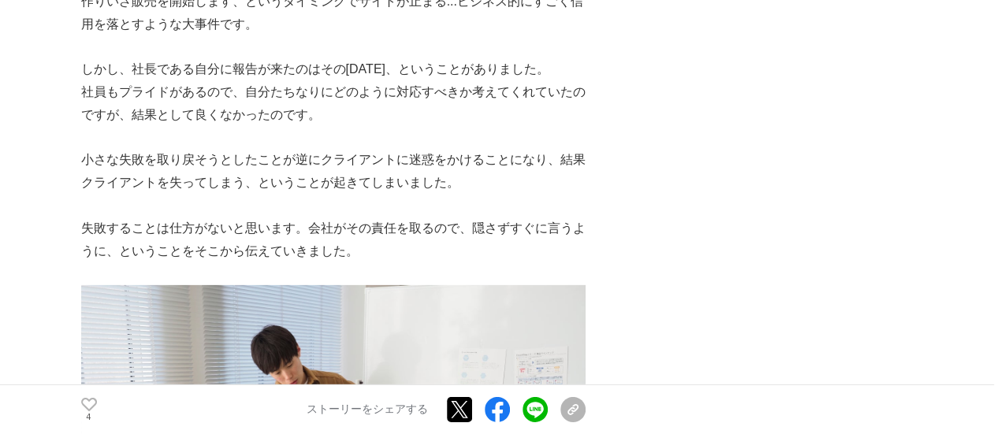
click at [342, 240] on p "失敗することは仕方がないと思います。会社がその責任を取るので、隠さずすぐに言うように、ということをそこから伝えていきました。" at bounding box center [333, 241] width 504 height 46
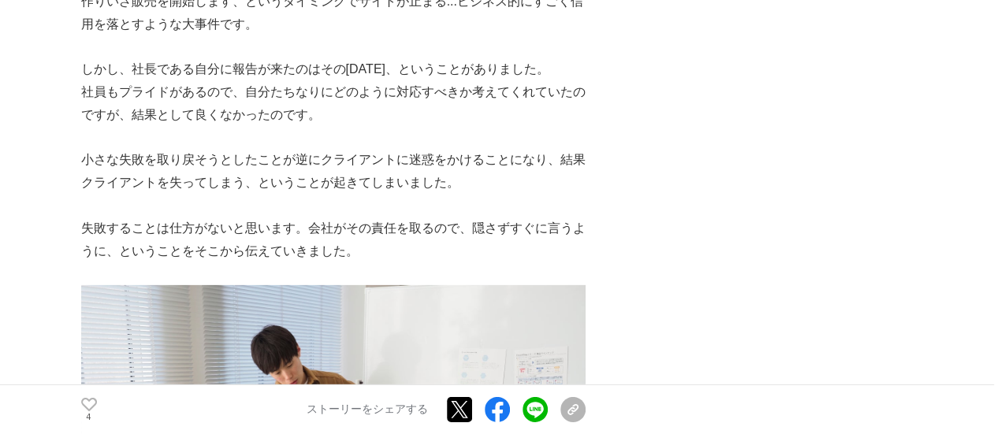
click at [342, 238] on p "失敗することは仕方がないと思います。会社がその責任を取るので、隠さずすぐに言うように、ということをそこから伝えていきました。" at bounding box center [333, 241] width 504 height 46
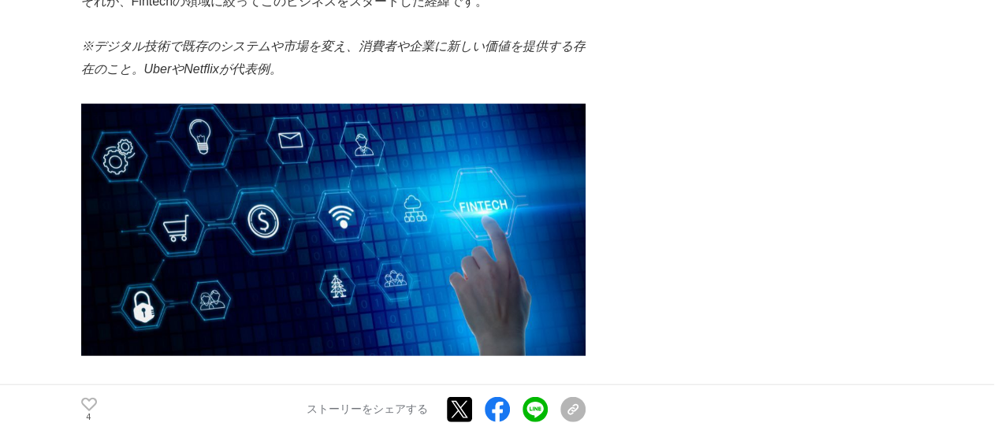
scroll to position [1576, 0]
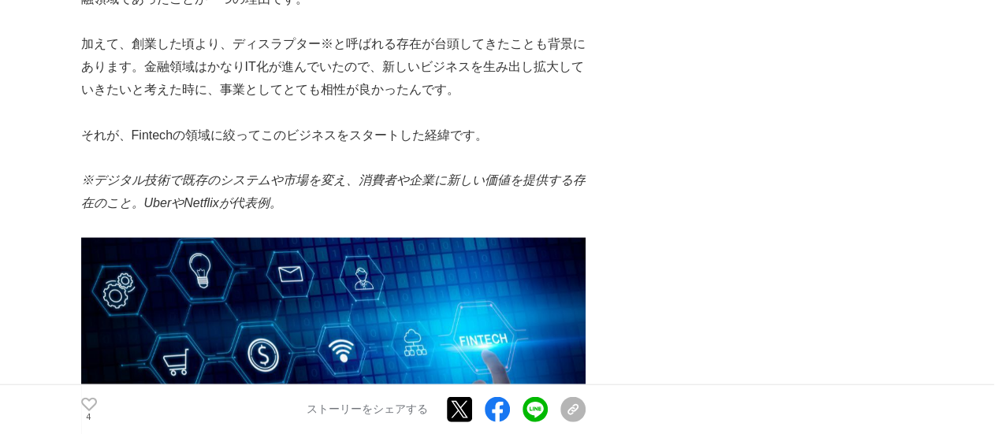
click at [396, 151] on p at bounding box center [333, 158] width 504 height 23
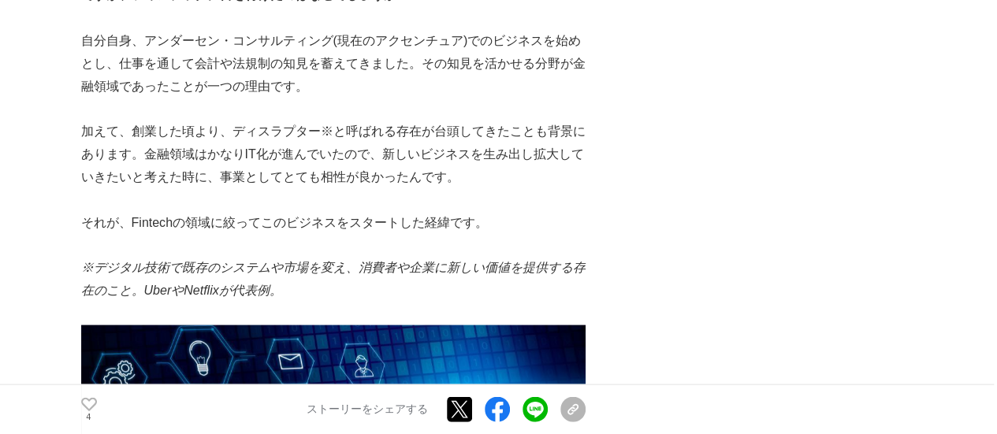
scroll to position [1419, 0]
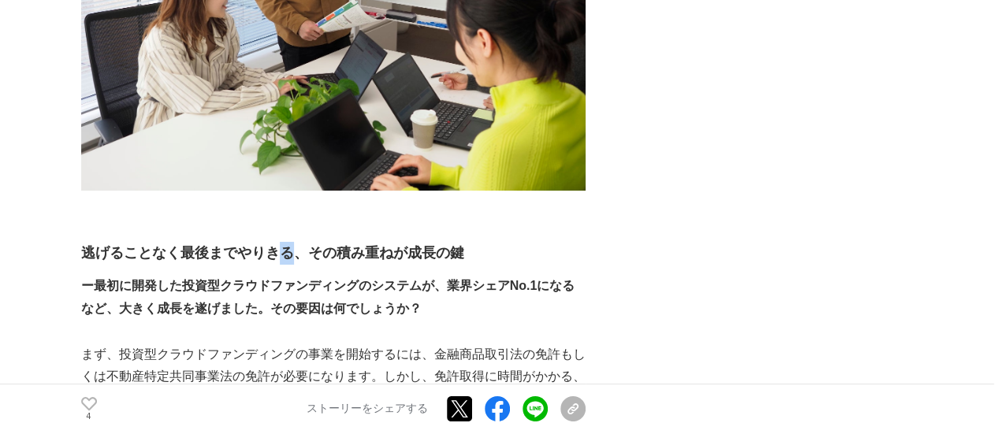
click at [318, 299] on div "グローシップ・パートナーズ(以下GSP)は、Fintech、 AI、 ブロックチェーン領域に強みを持つITコンサルティング会社です。 創業して今年で９年目を迎…" at bounding box center [333, 383] width 504 height 5812
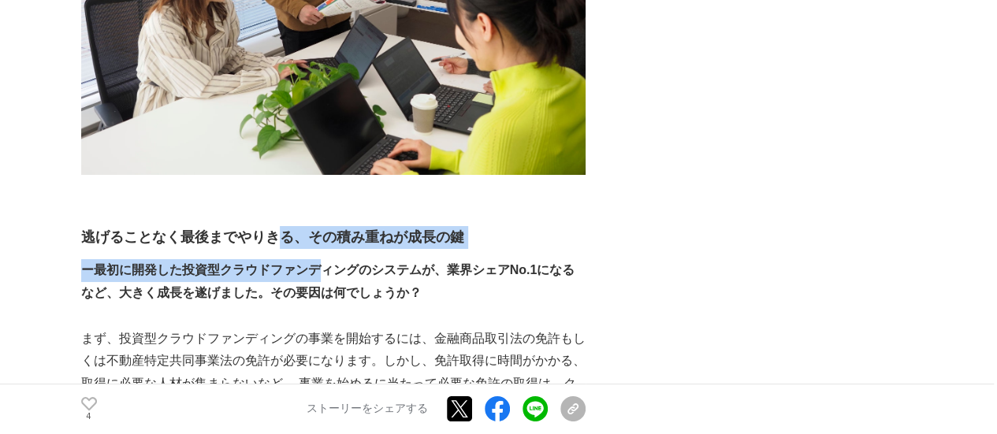
scroll to position [2995, 0]
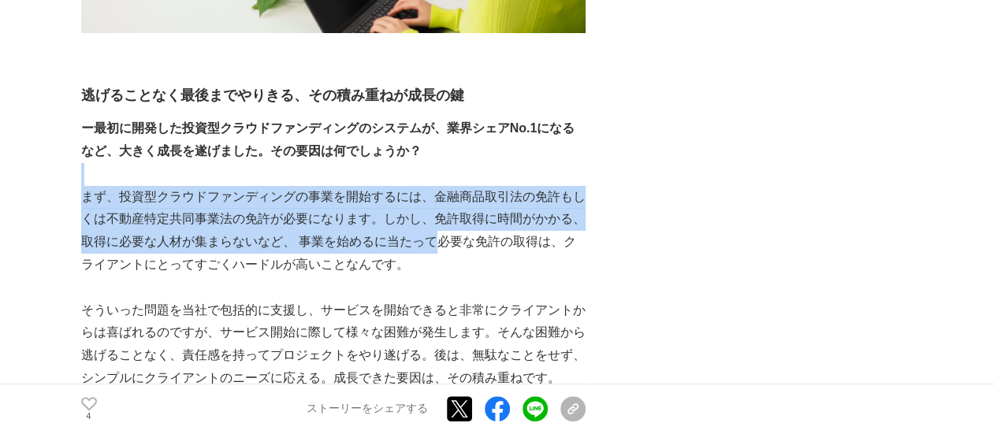
click at [248, 155] on div "グローシップ・パートナーズ(以下GSP)は、Fintech、 AI、 ブロックチェーン領域に強みを持つITコンサルティング会社です。 創業して今年で９年目を迎…" at bounding box center [333, 225] width 504 height 5812
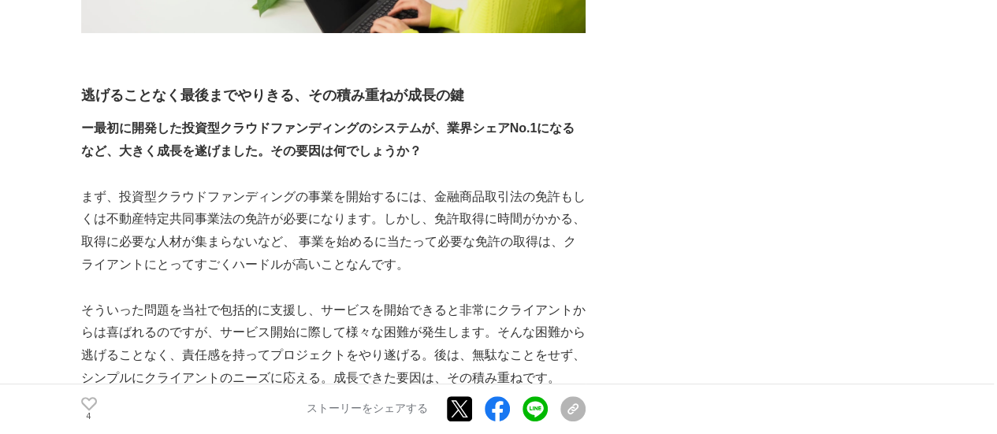
click at [228, 136] on strong "ー最初に開発した投資型クラウドファンディングのシステムが、業界シェアNo.1になるなど、大きく成長を遂げました。その要因は何でしょうか？" at bounding box center [328, 139] width 494 height 36
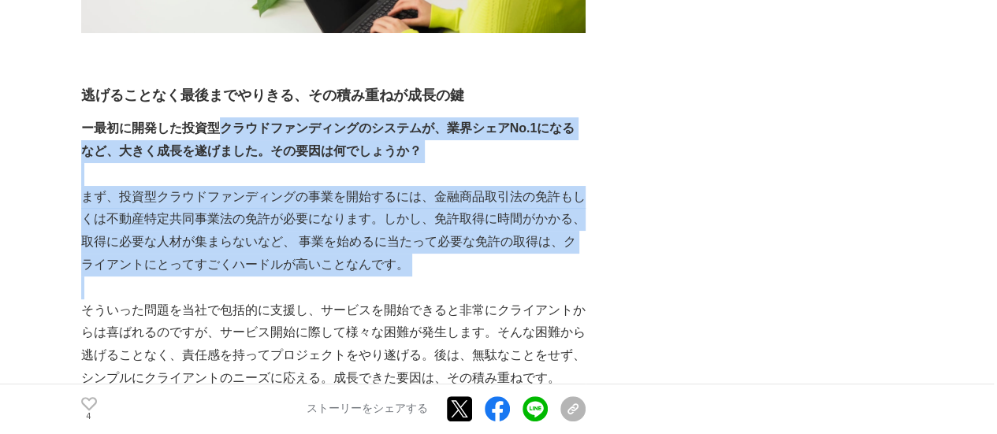
click at [319, 310] on div "グローシップ・パートナーズ(以下GSP)は、Fintech、 AI、 ブロックチェーン領域に強みを持つITコンサルティング会社です。 創業して今年で９年目を迎…" at bounding box center [333, 225] width 504 height 5812
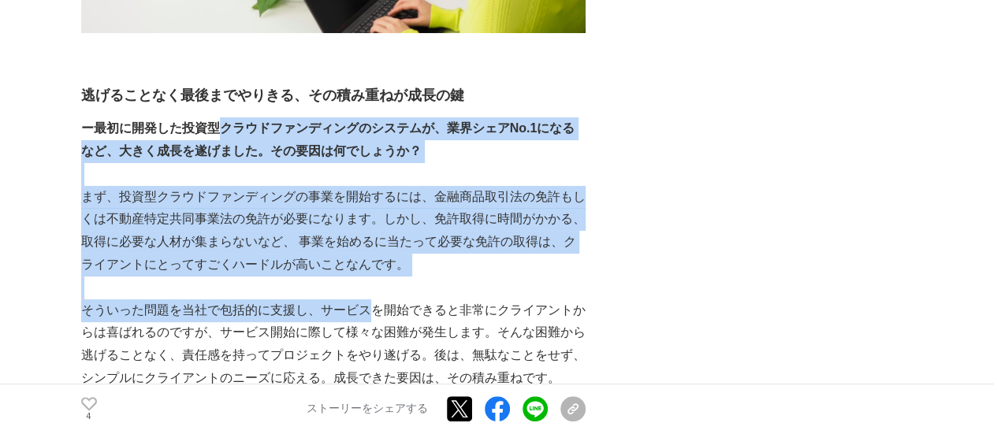
click at [321, 316] on p "そういった問題を当社で包括的に支援し、サービスを開始できると非常にクライアントからは喜ばれるのですが、サービス開始に際して様々な困難が発生します。そんな困難か…" at bounding box center [333, 345] width 504 height 91
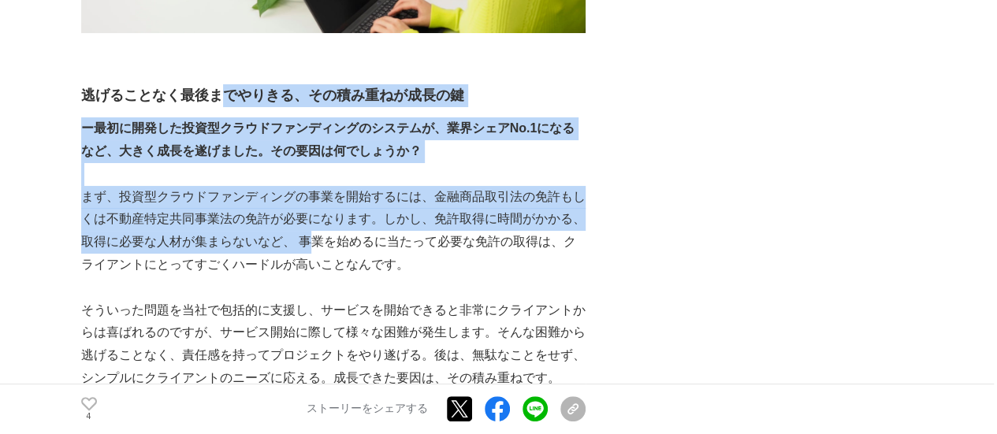
click at [339, 285] on div "グローシップ・パートナーズ(以下GSP)は、Fintech、 AI、 ブロックチェーン領域に強みを持つITコンサルティング会社です。 創業して今年で９年目を迎…" at bounding box center [333, 225] width 504 height 5812
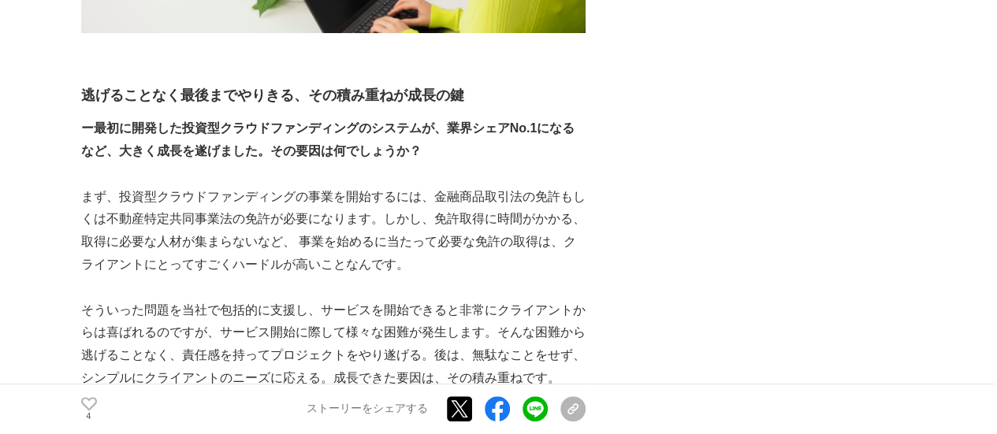
click at [367, 322] on p "そういった問題を当社で包括的に支援し、サービスを開始できると非常にクライアントからは喜ばれるのですが、サービス開始に際して様々な困難が発生します。そんな困難か…" at bounding box center [333, 345] width 504 height 91
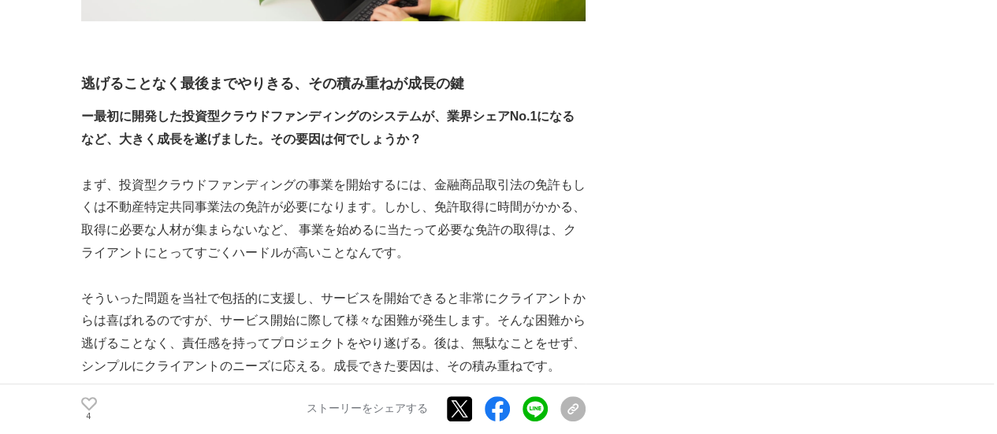
scroll to position [3074, 0]
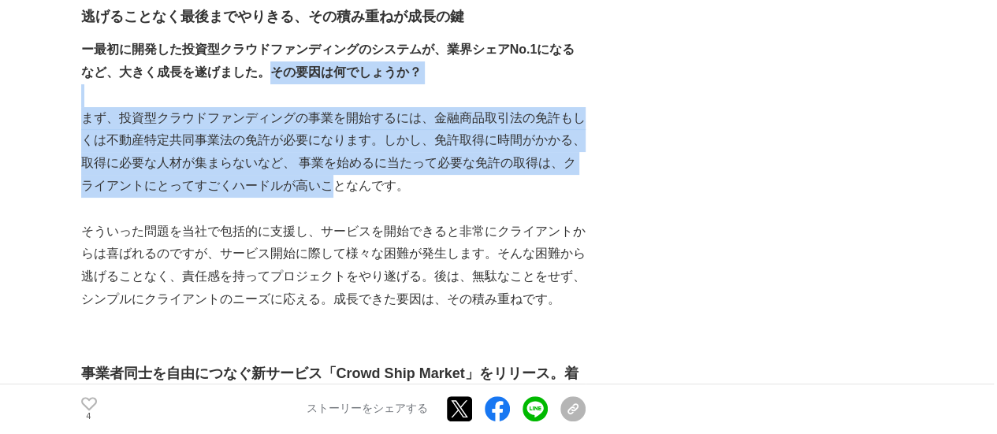
click at [348, 261] on div "グローシップ・パートナーズ(以下GSP)は、Fintech、 AI、 ブロックチェーン領域に強みを持つITコンサルティング会社です。 創業して今年で９年目を迎…" at bounding box center [333, 146] width 504 height 5812
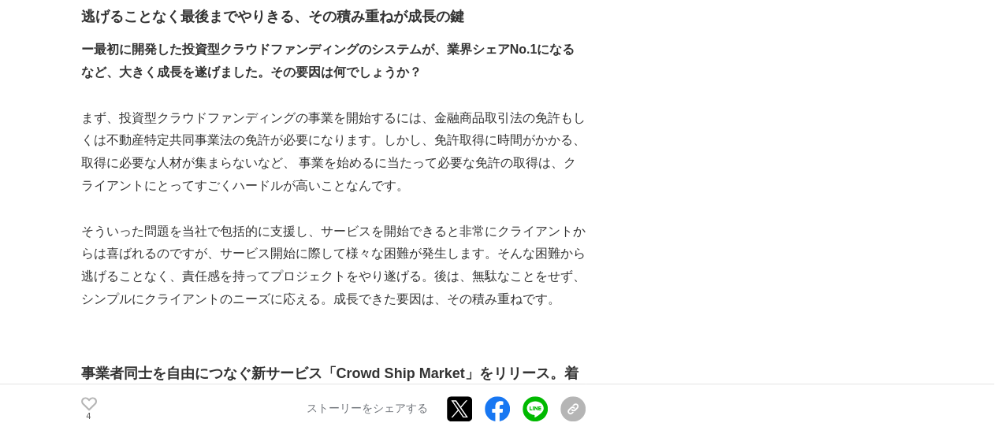
click at [352, 286] on p "そういった問題を当社で包括的に支援し、サービスを開始できると非常にクライアントからは喜ばれるのですが、サービス開始に際して様々な困難が発生します。そんな困難か…" at bounding box center [333, 266] width 504 height 91
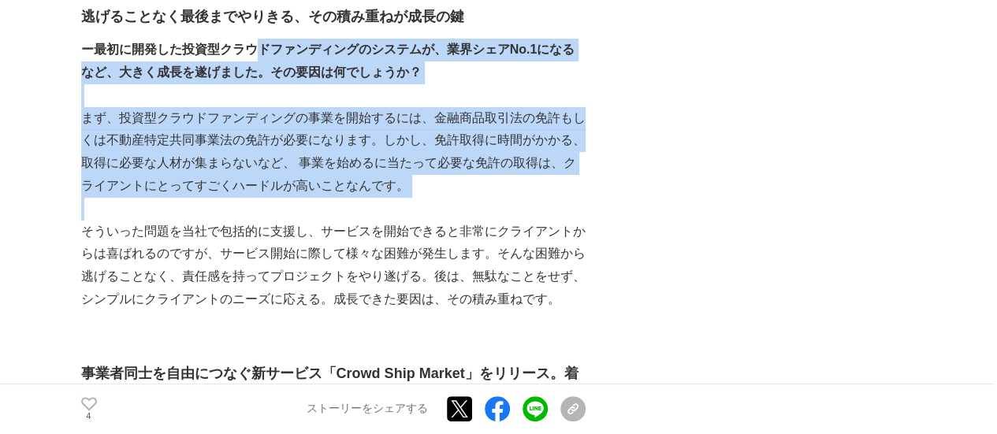
click at [367, 262] on div "グローシップ・パートナーズ(以下GSP)は、Fintech、 AI、 ブロックチェーン領域に強みを持つITコンサルティング会社です。 創業して今年で９年目を迎…" at bounding box center [333, 146] width 504 height 5812
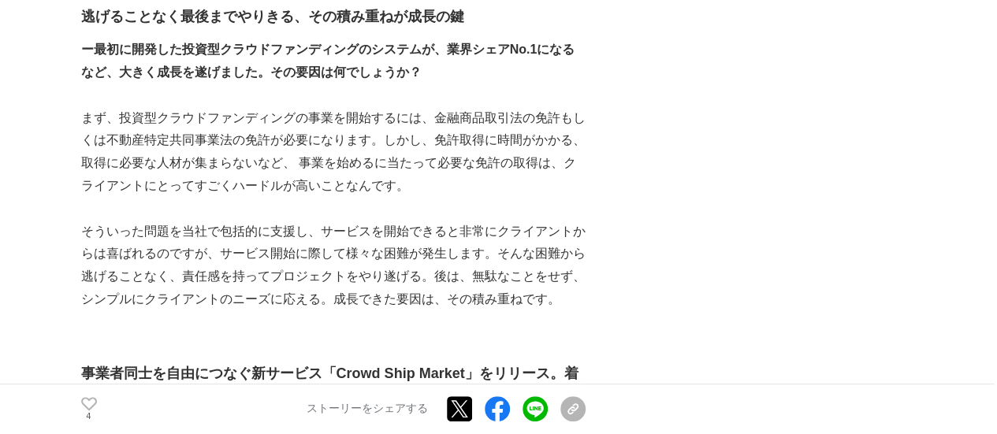
click at [375, 277] on p "そういった問題を当社で包括的に支援し、サービスを開始できると非常にクライアントからは喜ばれるのですが、サービス開始に際して様々な困難が発生します。そんな困難か…" at bounding box center [333, 266] width 504 height 91
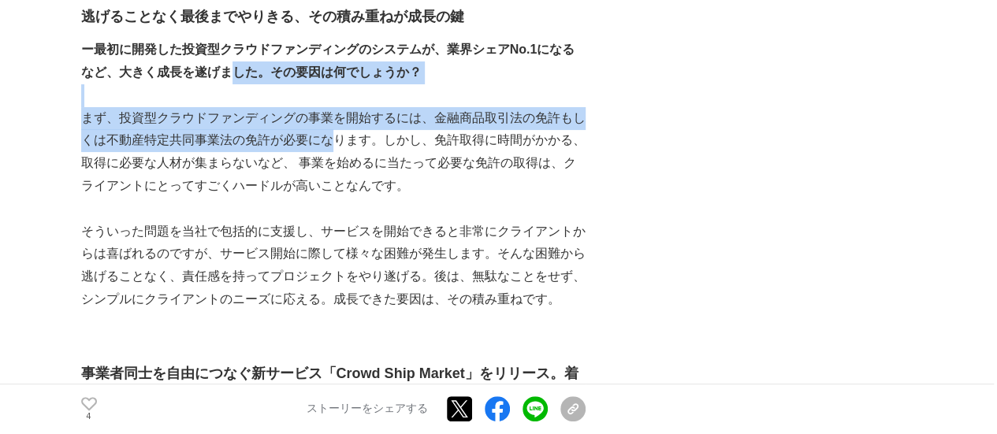
click at [354, 184] on div "グローシップ・パートナーズ(以下GSP)は、Fintech、 AI、 ブロックチェーン領域に強みを持つITコンサルティング会社です。 創業して今年で９年目を迎…" at bounding box center [333, 146] width 504 height 5812
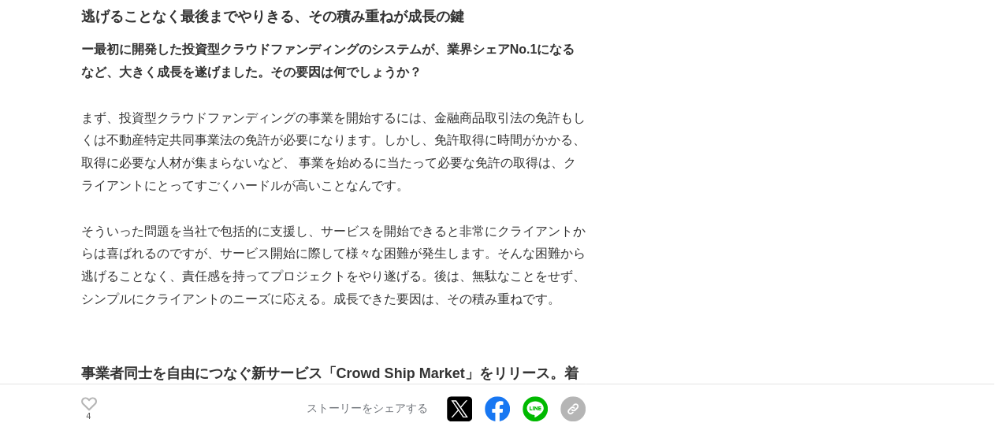
click at [337, 243] on p "そういった問題を当社で包括的に支援し、サービスを開始できると非常にクライアントからは喜ばれるのですが、サービス開始に際して様々な困難が発生します。そんな困難か…" at bounding box center [333, 266] width 504 height 91
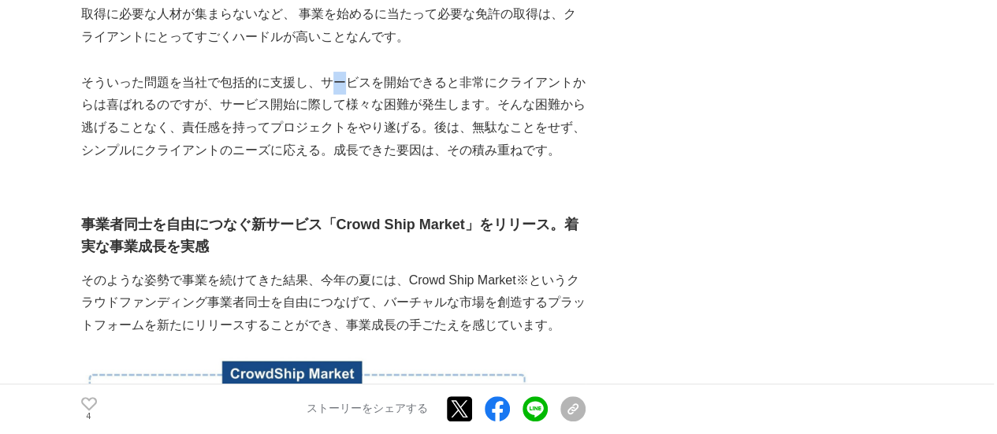
scroll to position [3389, 0]
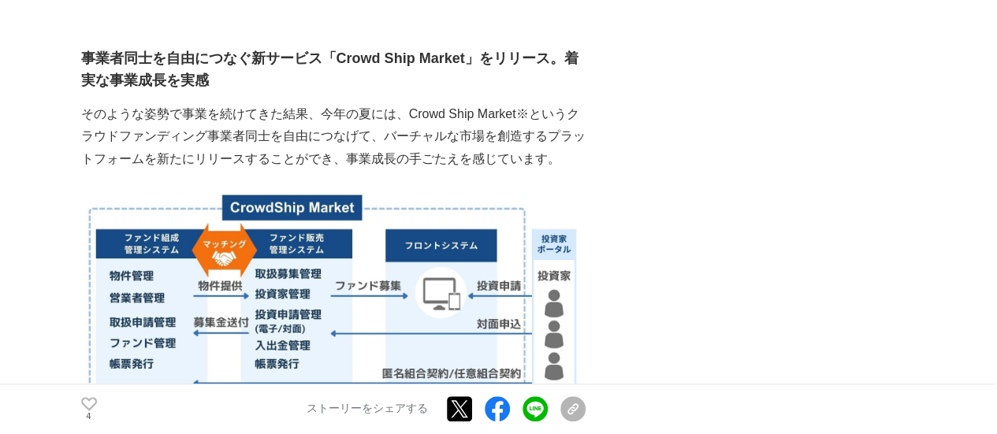
click at [270, 159] on p "そのような姿勢で事業を続けてきた結果、今年の夏には、Crowd Ship Market※というクラウドファンディング事業者同士を自由につなげて、バーチャルな市…" at bounding box center [333, 137] width 504 height 68
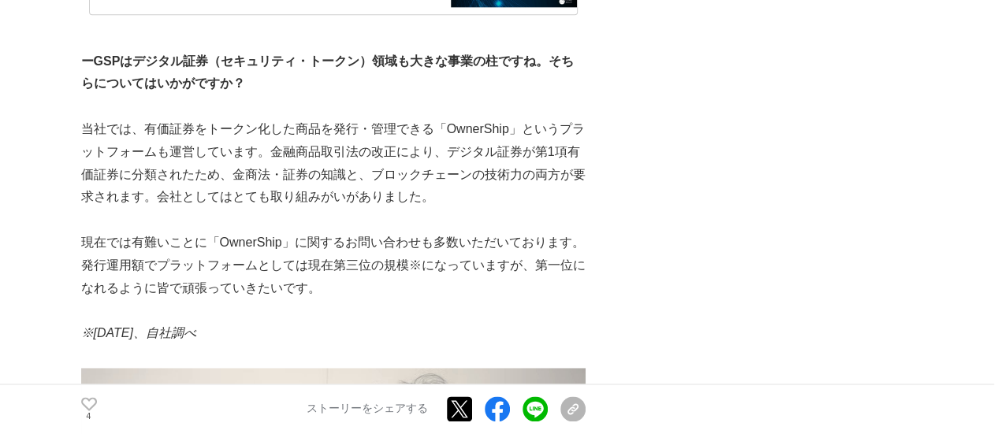
scroll to position [4020, 0]
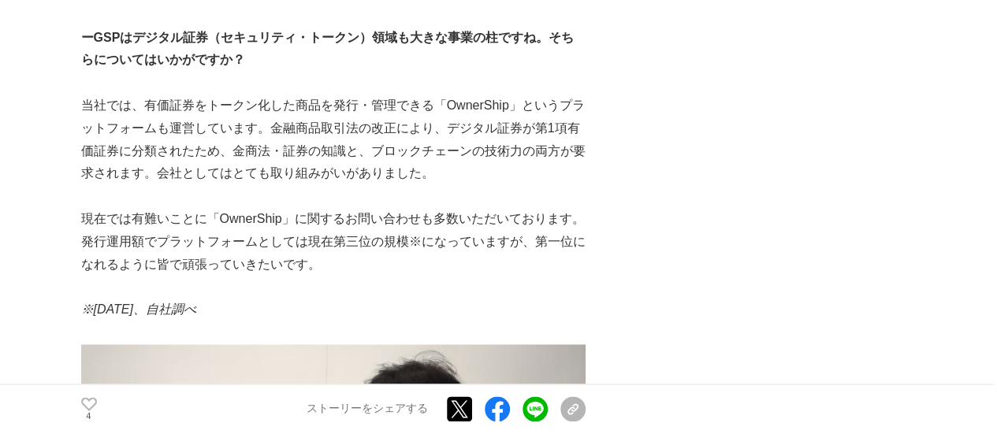
click at [331, 264] on p "発行運用額でプラットフォームとしては現在第三位の規模※になっていますが、第一位になれるように皆で頑張っていきたいです。" at bounding box center [333, 254] width 504 height 46
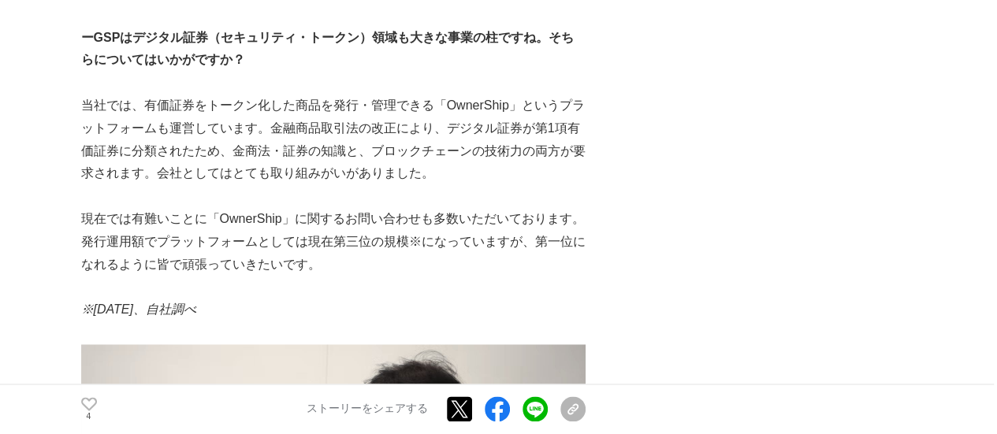
click at [378, 270] on p "発行運用額でプラットフォームとしては現在第三位の規模※になっていますが、第一位になれるように皆で頑張っていきたいです。" at bounding box center [333, 254] width 504 height 46
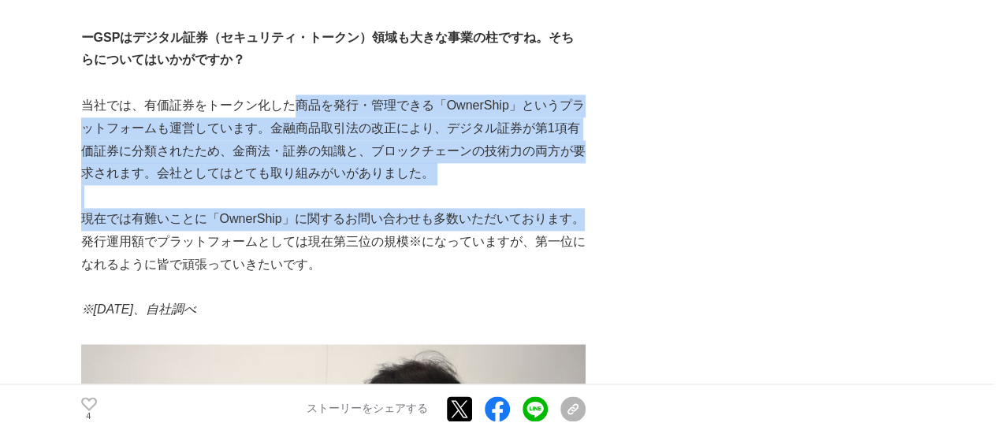
click at [378, 264] on p "発行運用額でプラットフォームとしては現在第三位の規模※になっていますが、第一位になれるように皆で頑張っていきたいです。" at bounding box center [333, 254] width 504 height 46
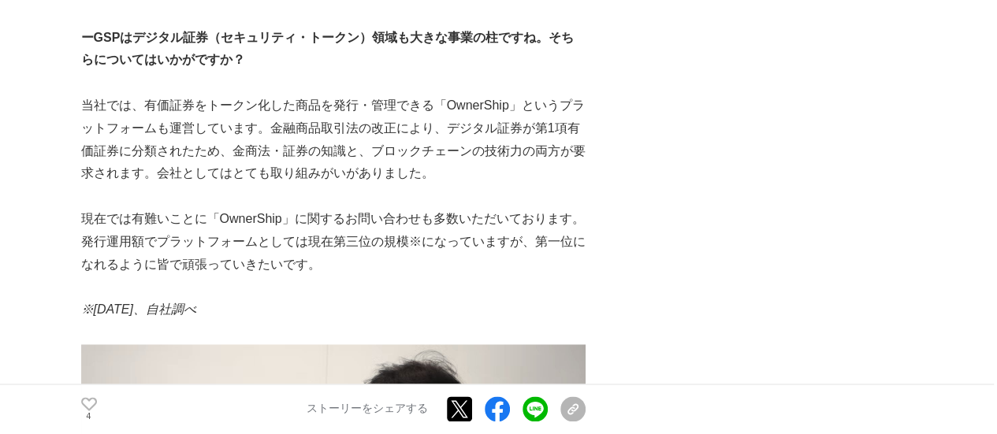
click at [378, 277] on p "発行運用額でプラットフォームとしては現在第三位の規模※になっていますが、第一位になれるように皆で頑張っていきたいです。" at bounding box center [333, 254] width 504 height 46
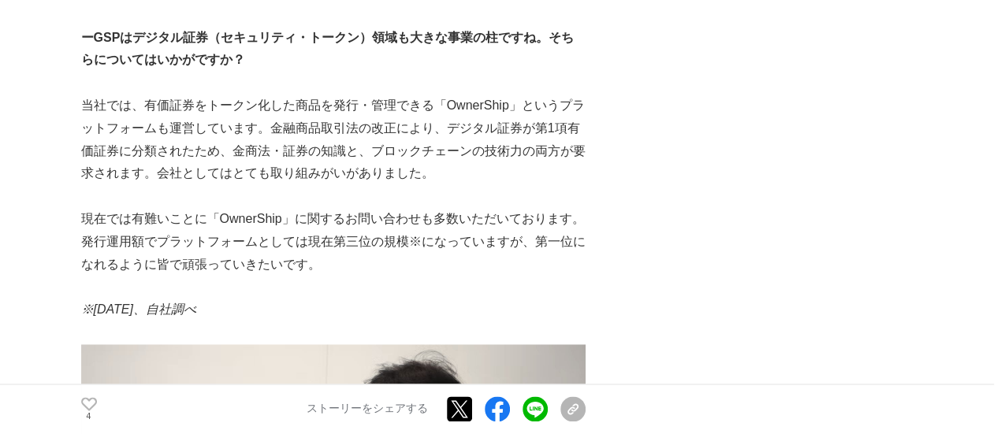
click at [409, 277] on p "発行運用額でプラットフォームとしては現在第三位の規模※になっていますが、第一位になれるように皆で頑張っていきたいです。" at bounding box center [333, 254] width 504 height 46
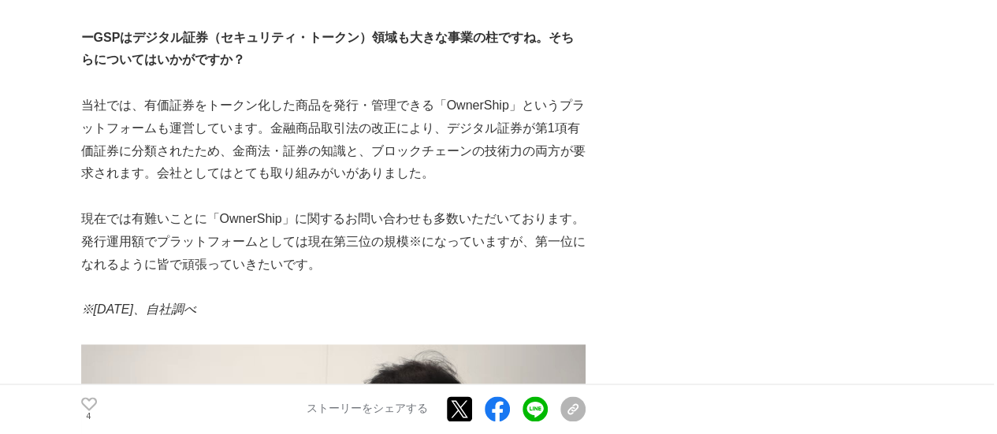
click at [413, 277] on p "発行運用額でプラットフォームとしては現在第三位の規模※になっていますが、第一位になれるように皆で頑張っていきたいです。" at bounding box center [333, 254] width 504 height 46
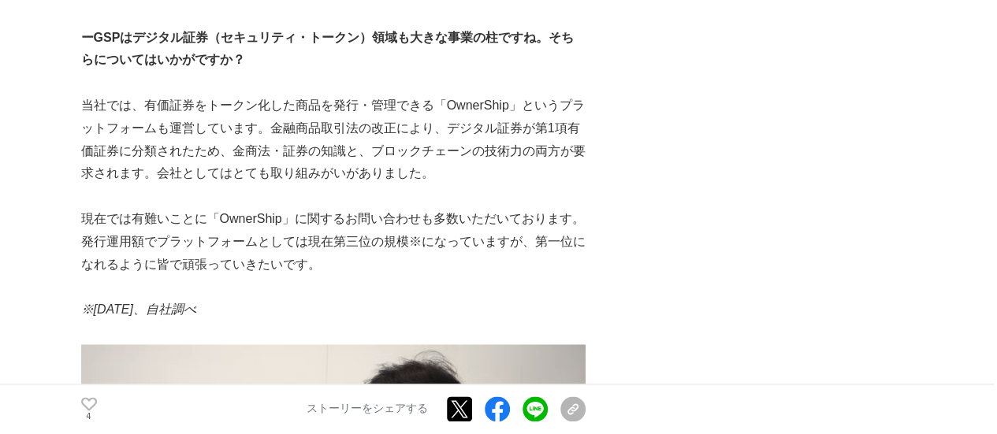
click at [402, 277] on p "発行運用額でプラットフォームとしては現在第三位の規模※になっていますが、第一位になれるように皆で頑張っていきたいです。" at bounding box center [333, 254] width 504 height 46
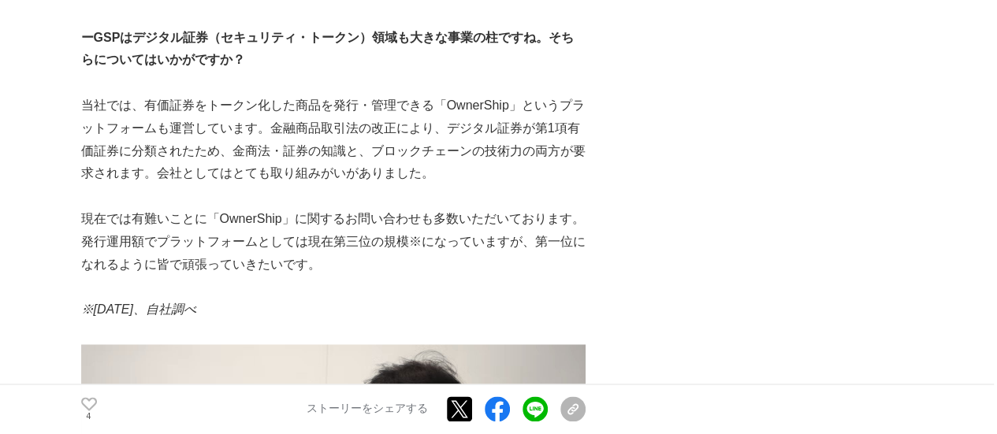
click at [416, 231] on p "現在では有難いことに「OwnerShip」に関するお問い合わせも多数いただいております。" at bounding box center [333, 219] width 504 height 23
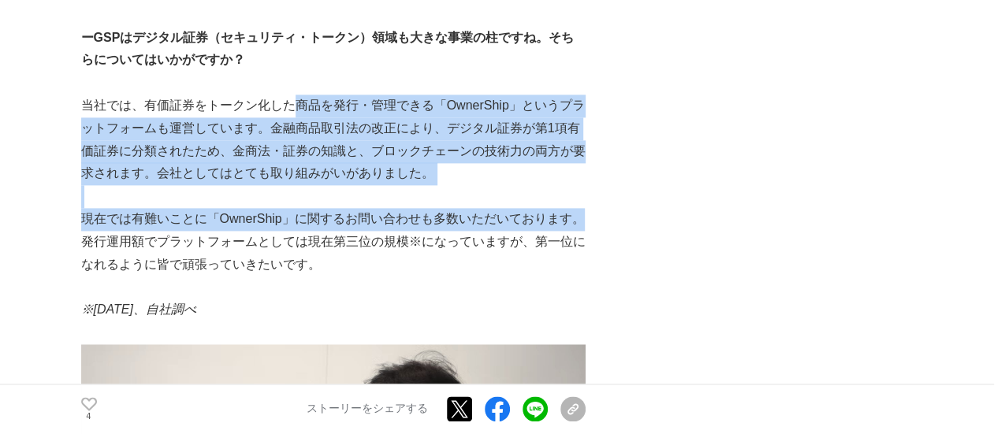
click at [417, 231] on p "現在では有難いことに「OwnerShip」に関するお問い合わせも多数いただいております。" at bounding box center [333, 219] width 504 height 23
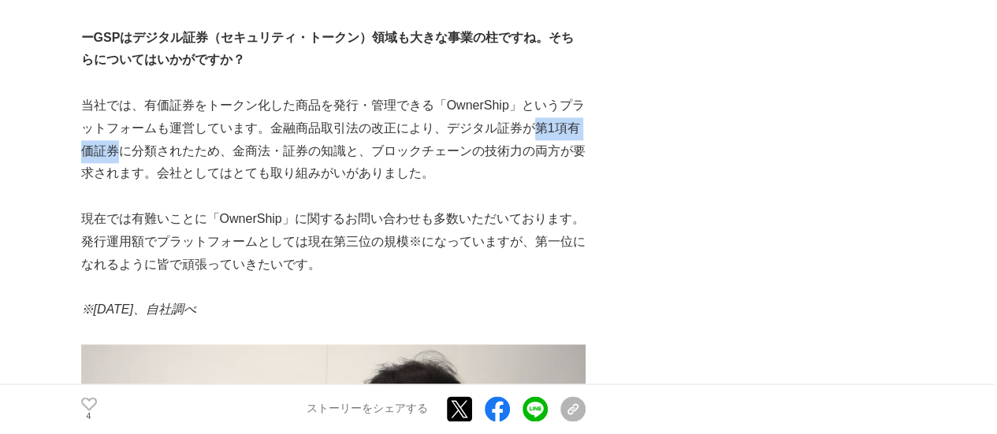
click at [133, 154] on p "当社では、有価証券をトークン化した商品を発行・管理できる「OwnerShip」というプラットフォームも運営しています。金融商品取引法の改正により、デジタル証券…" at bounding box center [333, 140] width 504 height 91
copy p "第1項有価証券"
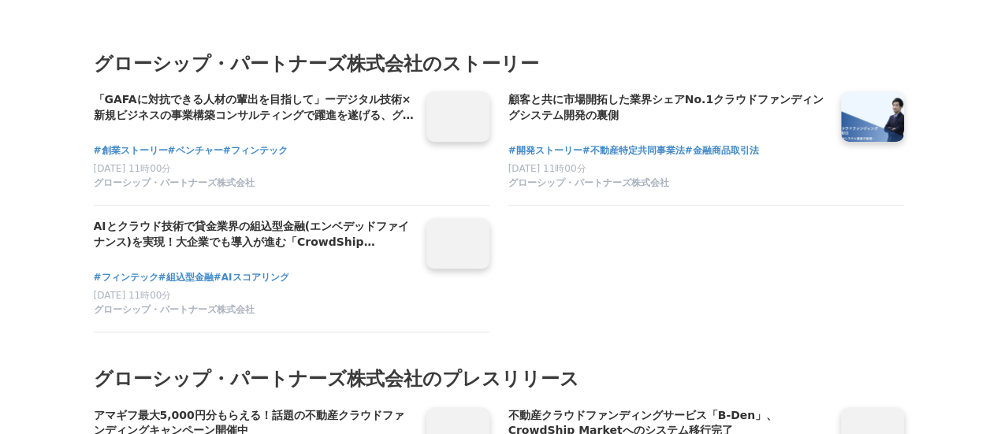
scroll to position [6621, 0]
